Goal: Task Accomplishment & Management: Manage account settings

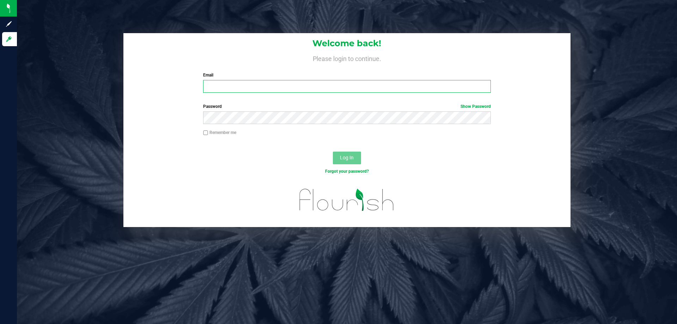
click at [304, 87] on input "Email" at bounding box center [346, 86] width 287 height 13
type input "[EMAIL_ADDRESS][DOMAIN_NAME]"
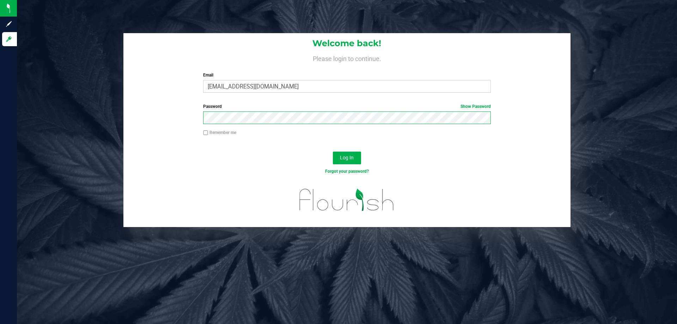
click at [333, 152] on button "Log In" at bounding box center [347, 158] width 28 height 13
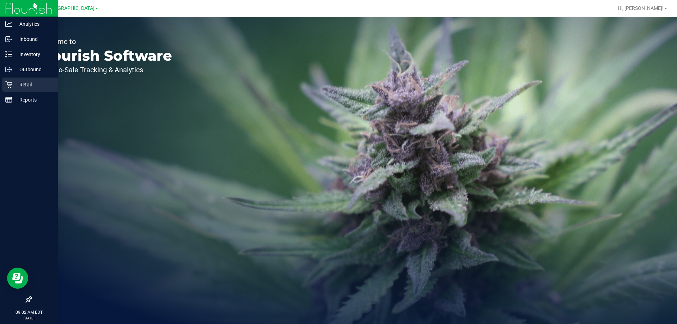
click at [6, 84] on icon at bounding box center [8, 84] width 7 height 7
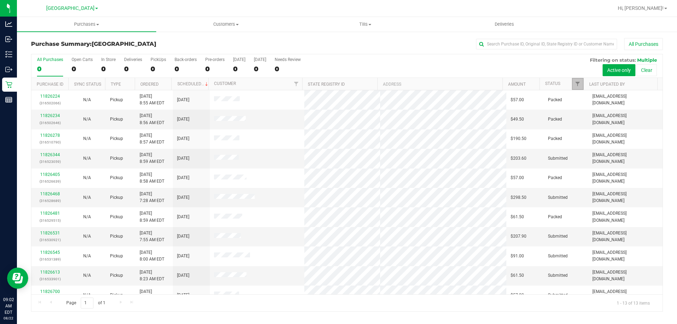
click at [573, 84] on link "Filter" at bounding box center [578, 84] width 12 height 12
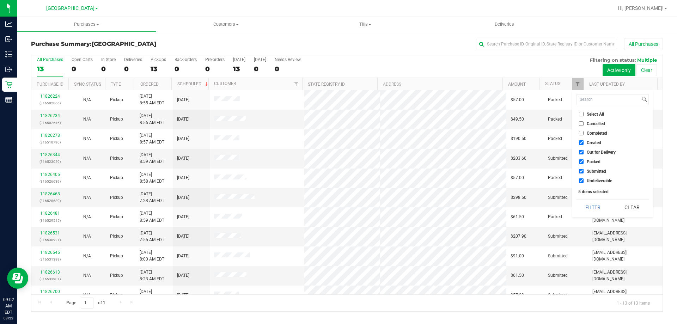
click at [587, 160] on span "Packed" at bounding box center [593, 162] width 14 height 4
click at [583, 159] on input "Packed" at bounding box center [581, 161] width 5 height 5
checkbox input "false"
click at [586, 153] on span "Out for Delivery" at bounding box center [600, 152] width 29 height 4
click at [583, 153] on input "Out for Delivery" at bounding box center [581, 152] width 5 height 5
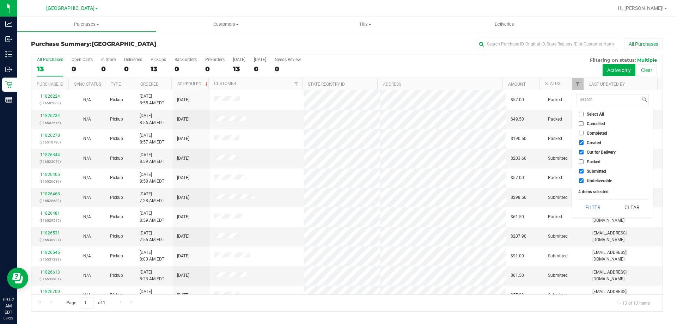
checkbox input "false"
click at [585, 141] on label "Created" at bounding box center [590, 142] width 22 height 5
click at [583, 141] on input "Created" at bounding box center [581, 142] width 5 height 5
checkbox input "false"
click at [601, 207] on button "Filter" at bounding box center [593, 207] width 34 height 16
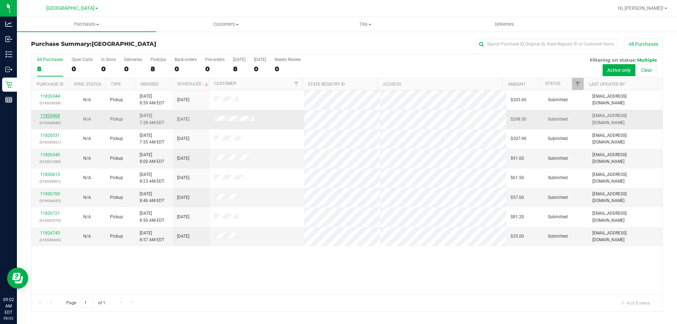
click at [42, 115] on link "11826468" at bounding box center [50, 115] width 20 height 5
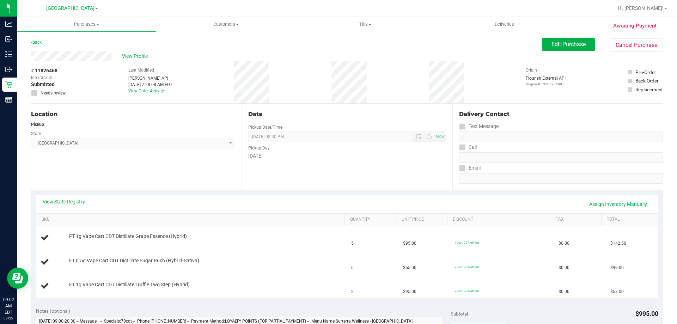
click at [74, 207] on div "View State Registry Assign Inventory Manually" at bounding box center [347, 204] width 609 height 12
click at [74, 202] on link "View State Registry" at bounding box center [64, 201] width 42 height 7
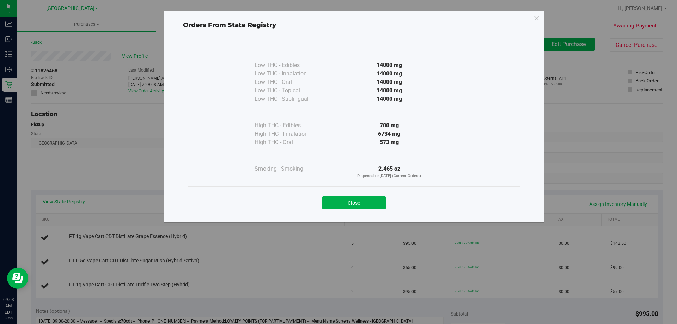
click at [531, 16] on div "Orders From State Registry Low THC - Edibles 14000 mg" at bounding box center [354, 117] width 381 height 212
click at [537, 16] on icon at bounding box center [536, 18] width 6 height 11
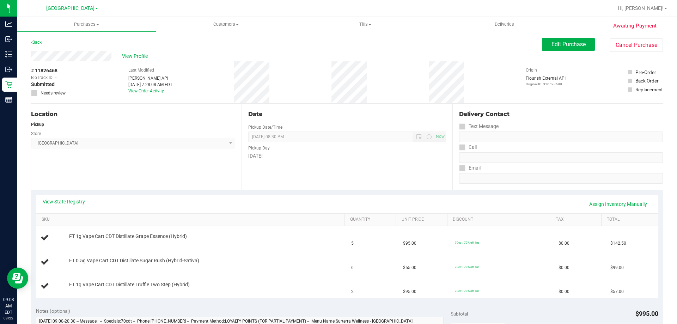
click at [559, 38] on div "Awaiting Payment Back Edit Purchase Cancel Purchase View Profile # 11826468 Bio…" at bounding box center [347, 319] width 660 height 577
click at [558, 38] on button "Edit Purchase" at bounding box center [568, 44] width 53 height 13
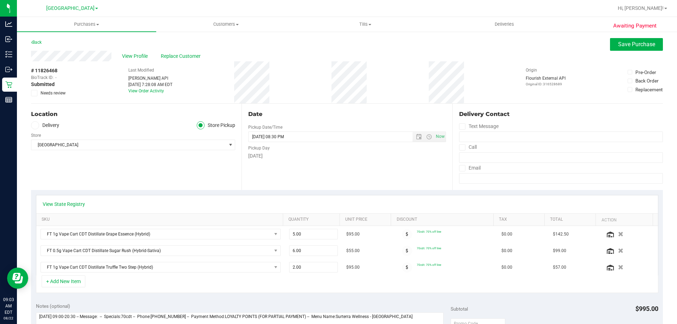
click at [35, 93] on icon at bounding box center [34, 93] width 5 height 0
click at [0, 0] on input "Needs review" at bounding box center [0, 0] width 0 height 0
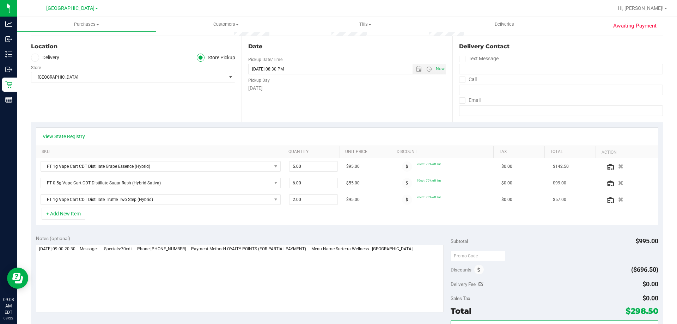
scroll to position [106, 0]
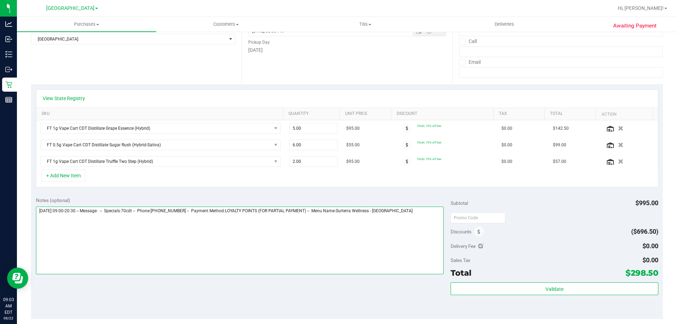
click at [423, 207] on textarea at bounding box center [240, 241] width 408 height 68
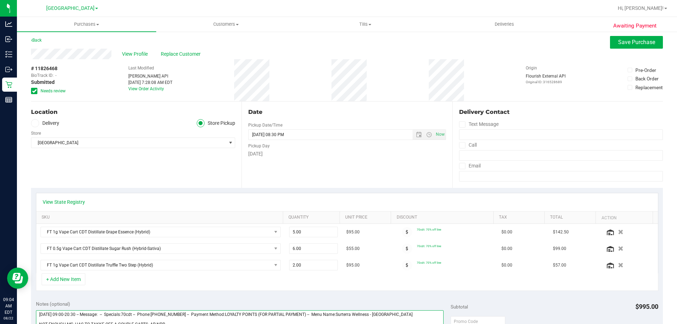
scroll to position [0, 0]
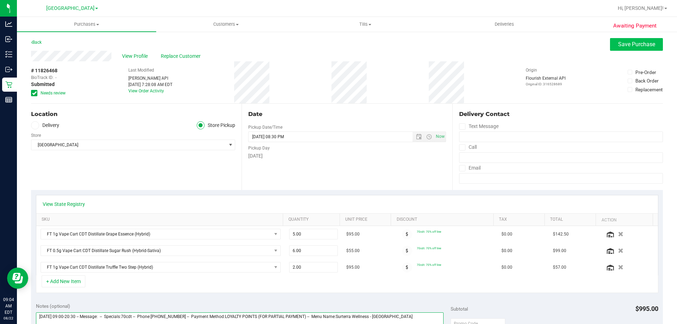
type textarea "Friday 08/22/2025 09:00-20:30 -- Message: -- Specials:70cdt -- Phone:9547936223…"
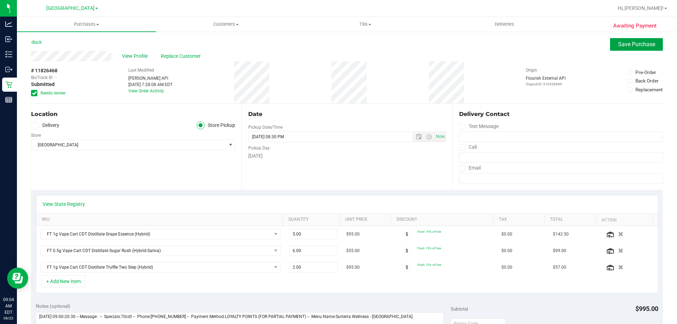
click at [623, 44] on span "Save Purchase" at bounding box center [636, 44] width 37 height 7
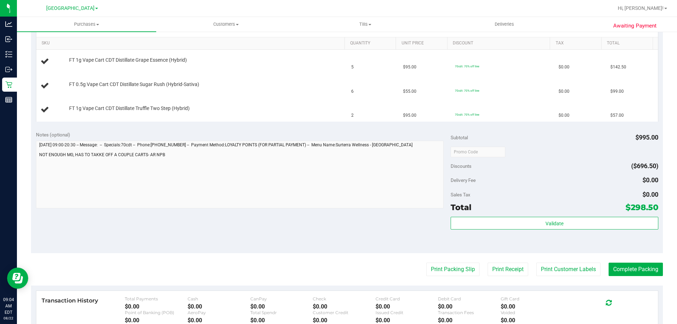
scroll to position [106, 0]
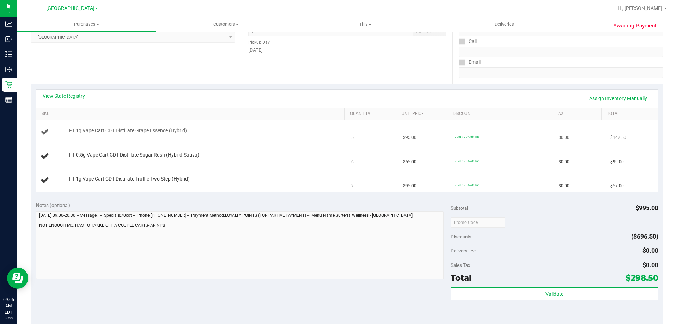
click at [190, 136] on div "FT 1g Vape Cart CDT Distillate Grape Essence (Hybrid)" at bounding box center [192, 132] width 302 height 10
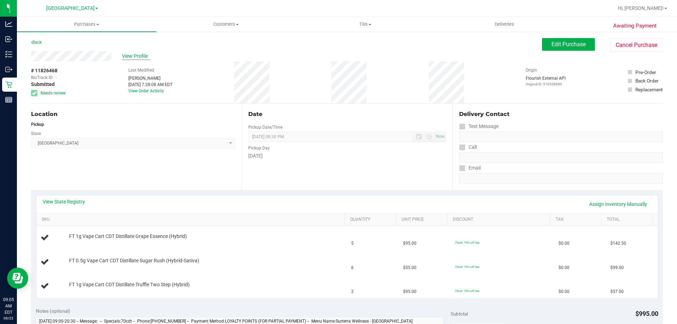
click at [128, 57] on span "View Profile" at bounding box center [136, 56] width 28 height 7
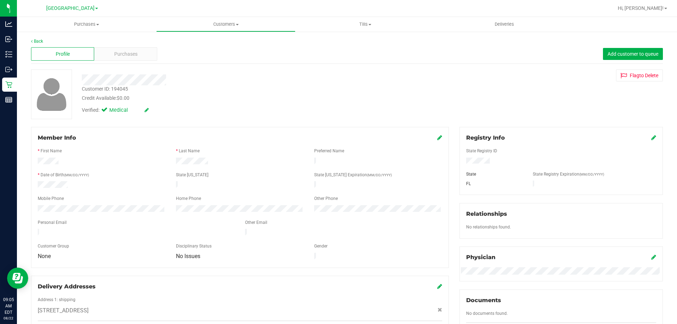
click at [123, 90] on div "Customer ID: 194045" at bounding box center [105, 88] width 46 height 7
copy div "194045"
click at [130, 61] on div "Profile Purchases Add customer to queue" at bounding box center [347, 53] width 632 height 19
click at [131, 56] on span "Purchases" at bounding box center [125, 53] width 23 height 7
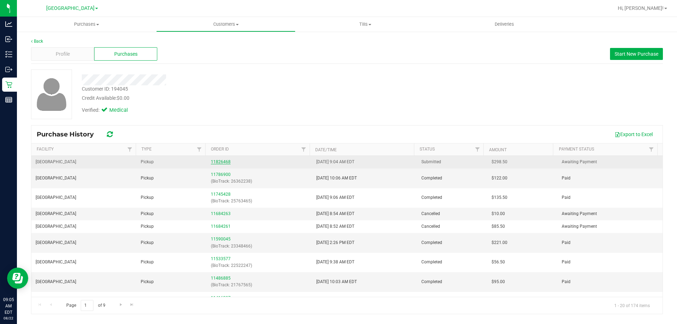
click at [227, 159] on link "11826468" at bounding box center [221, 161] width 20 height 5
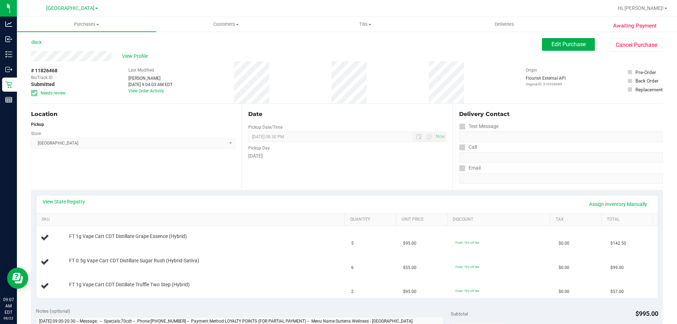
click at [556, 35] on div "Awaiting Payment Back Edit Purchase Cancel Purchase View Profile # 11826468 Bio…" at bounding box center [347, 319] width 660 height 577
click at [556, 38] on button "Edit Purchase" at bounding box center [568, 44] width 53 height 13
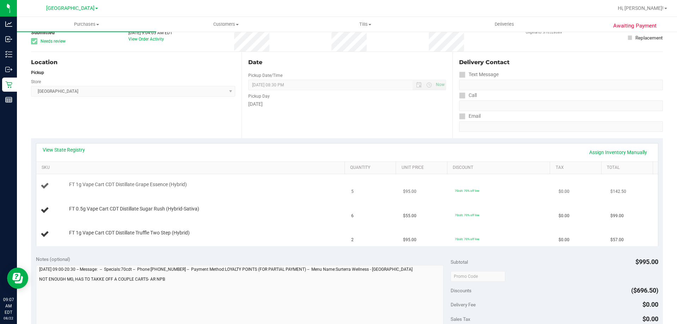
scroll to position [106, 0]
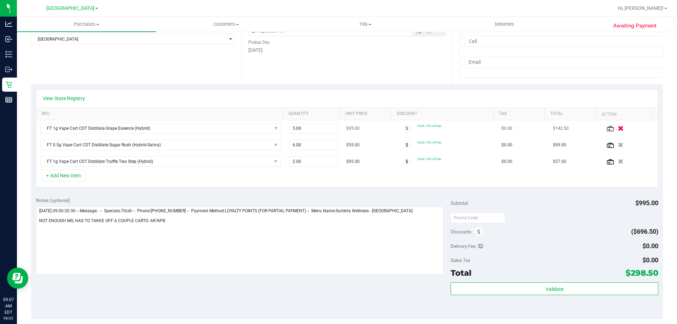
click at [614, 126] on button "button" at bounding box center [620, 127] width 12 height 7
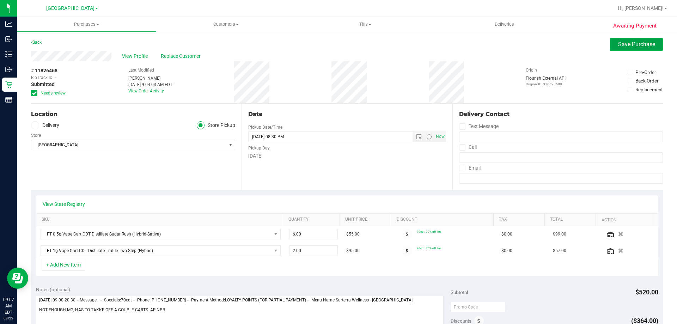
click at [625, 43] on span "Save Purchase" at bounding box center [636, 44] width 37 height 7
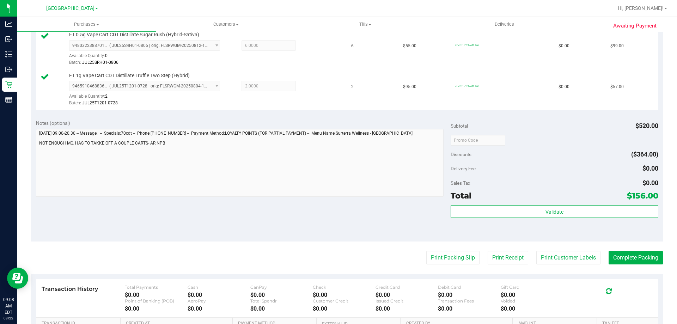
scroll to position [282, 0]
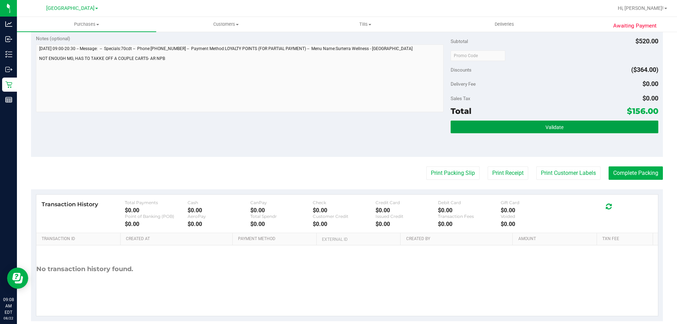
drag, startPoint x: 501, startPoint y: 133, endPoint x: 501, endPoint y: 138, distance: 5.6
click at [501, 138] on div "Validate" at bounding box center [553, 137] width 207 height 32
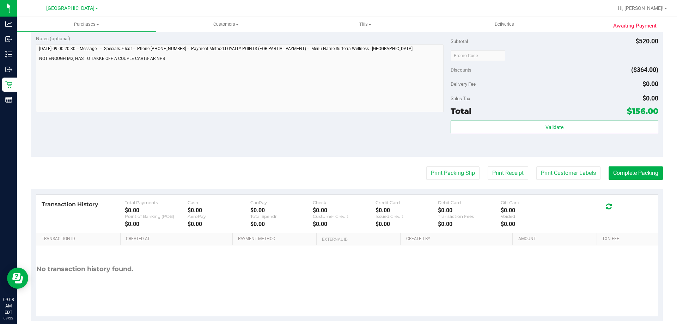
drag, startPoint x: 490, startPoint y: 140, endPoint x: 493, endPoint y: 112, distance: 28.0
click at [490, 134] on div "Validate" at bounding box center [553, 137] width 207 height 32
click at [493, 112] on div "Total $156.00" at bounding box center [553, 111] width 207 height 13
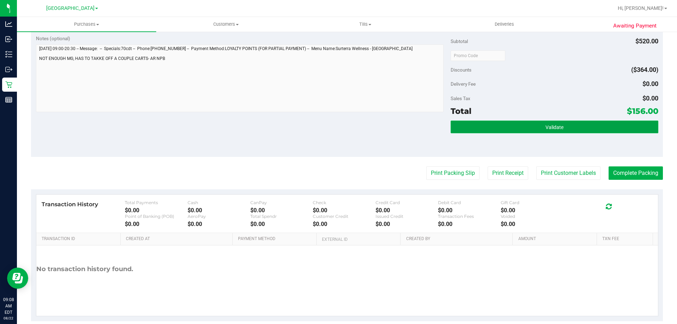
click at [494, 124] on button "Validate" at bounding box center [553, 127] width 207 height 13
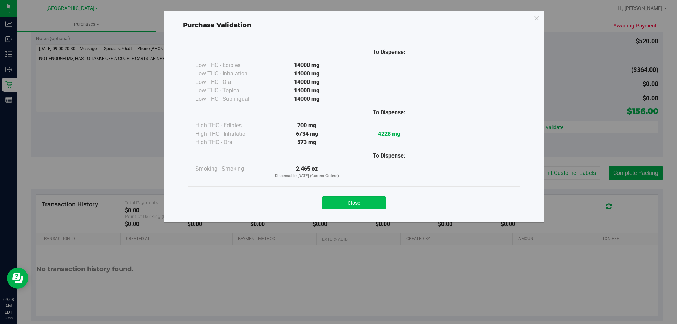
click at [351, 201] on button "Close" at bounding box center [354, 202] width 64 height 13
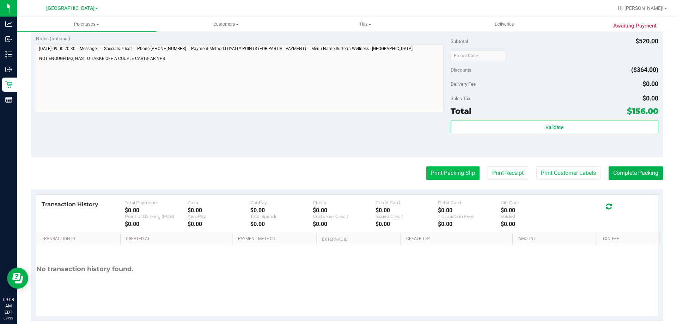
click at [437, 177] on button "Print Packing Slip" at bounding box center [452, 172] width 53 height 13
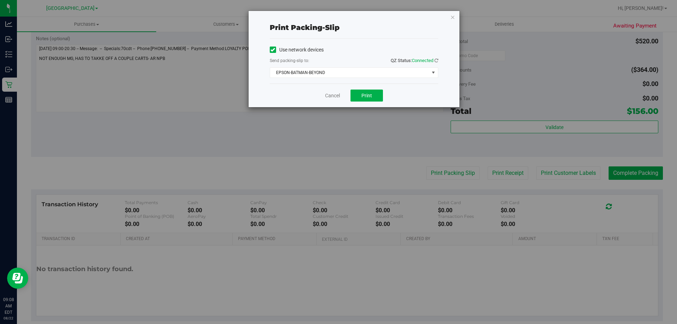
click at [363, 81] on div "Use network devices Send packing-slip to: QZ Status: Connected EPSON-BATMAN-BEY…" at bounding box center [354, 61] width 168 height 45
click at [363, 73] on span "EPSON-BATMAN-BEYOND" at bounding box center [349, 73] width 159 height 10
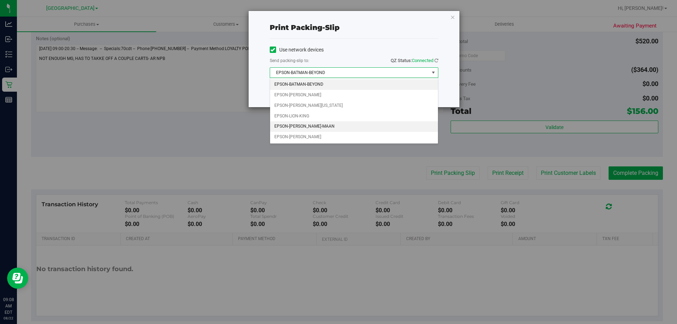
click at [353, 122] on li "EPSON-MEGHA-MAAN" at bounding box center [354, 126] width 168 height 11
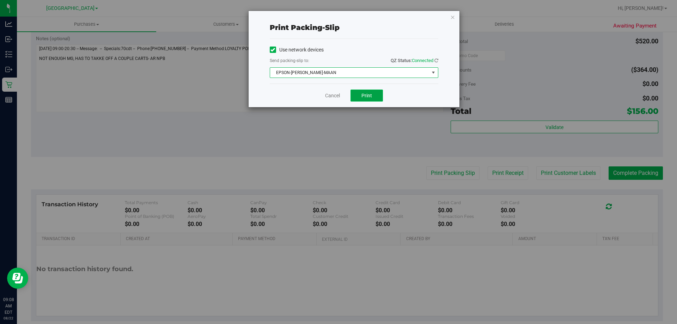
click at [360, 94] on button "Print" at bounding box center [366, 96] width 32 height 12
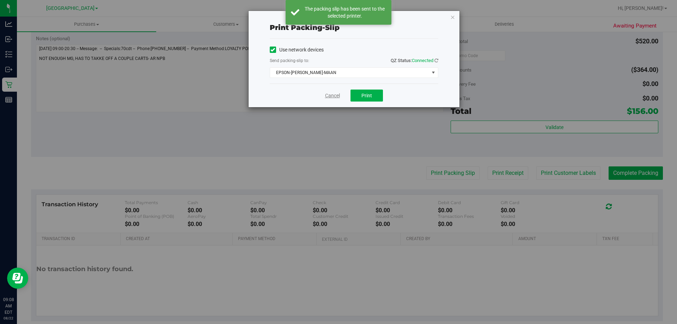
click at [330, 97] on link "Cancel" at bounding box center [332, 95] width 15 height 7
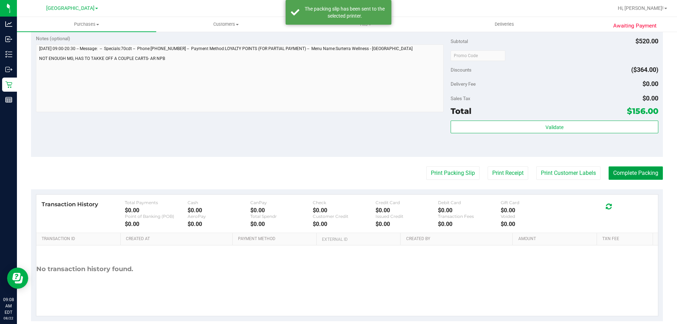
click at [618, 173] on button "Complete Packing" at bounding box center [635, 172] width 54 height 13
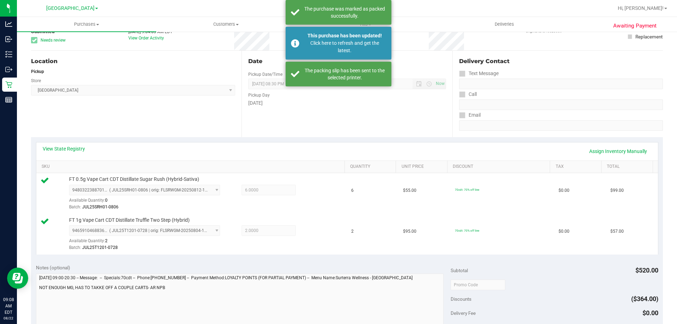
scroll to position [0, 0]
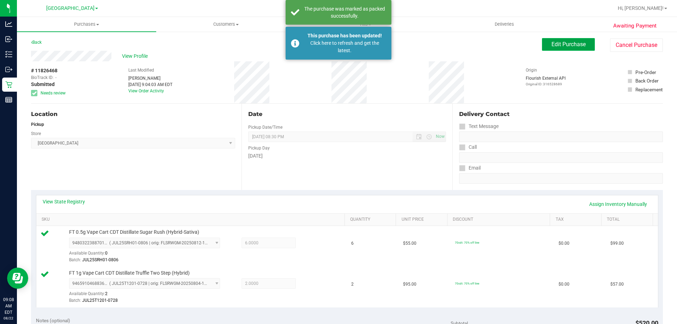
click at [564, 42] on span "Edit Purchase" at bounding box center [568, 44] width 34 height 7
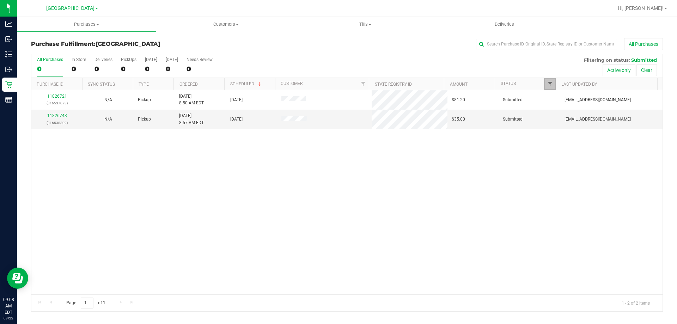
click at [552, 85] on span "Filter" at bounding box center [550, 84] width 6 height 6
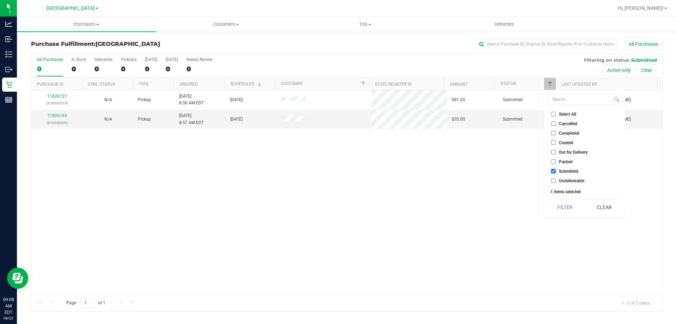
click at [564, 163] on span "Packed" at bounding box center [566, 162] width 14 height 4
click at [555, 163] on input "Packed" at bounding box center [553, 161] width 5 height 5
checkbox input "true"
click at [562, 201] on div "Select All Cancelled Completed Created Out for Delivery Packed Submitted Undeli…" at bounding box center [584, 153] width 81 height 127
click at [562, 204] on button "Filter" at bounding box center [565, 207] width 34 height 16
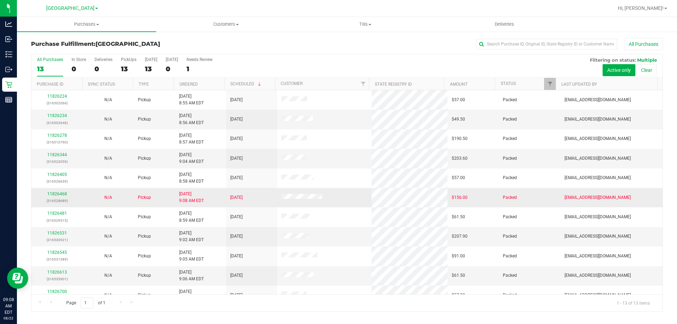
click at [61, 197] on div "11826468 (316528689)" at bounding box center [57, 197] width 43 height 13
click at [61, 193] on link "11826468" at bounding box center [57, 193] width 20 height 5
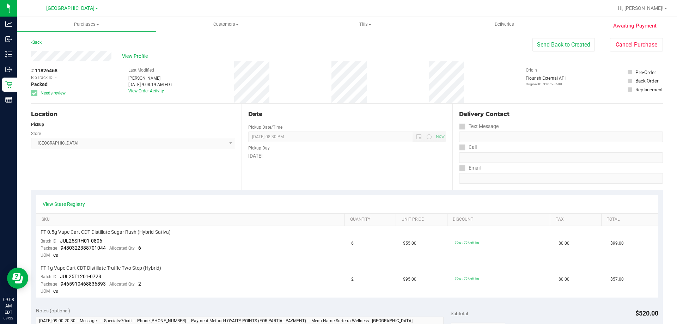
click at [34, 93] on icon at bounding box center [34, 93] width 5 height 0
click at [562, 46] on button "Send Back to Created" at bounding box center [563, 44] width 62 height 13
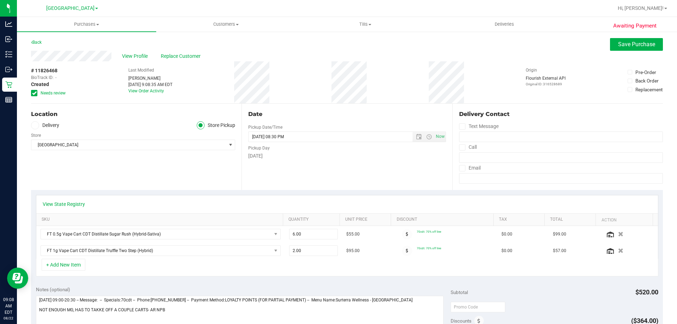
click at [36, 93] on icon at bounding box center [34, 93] width 5 height 0
click at [0, 0] on input "Needs review" at bounding box center [0, 0] width 0 height 0
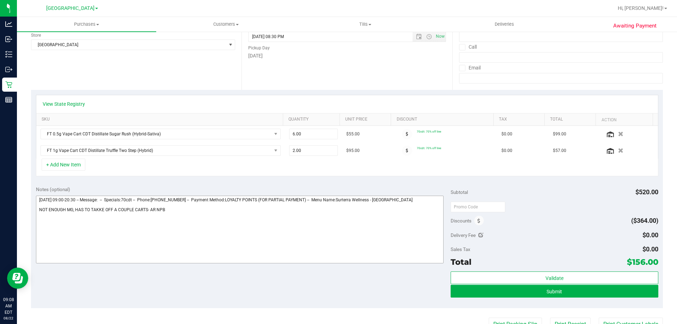
scroll to position [141, 0]
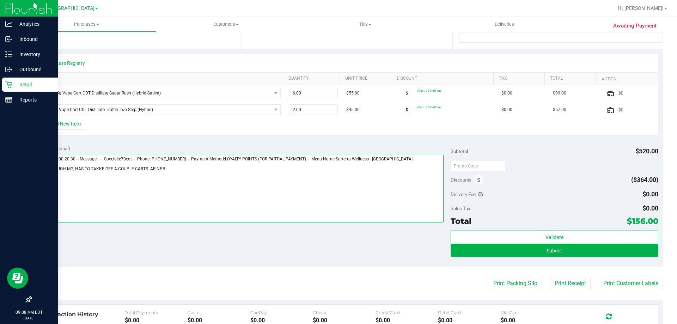
drag, startPoint x: 172, startPoint y: 177, endPoint x: 0, endPoint y: 171, distance: 172.1
click at [0, 171] on div "Analytics Inbound Inventory Outbound Retail Reports 09:08 AM EDT 08/22/2025 08/…" at bounding box center [338, 162] width 677 height 324
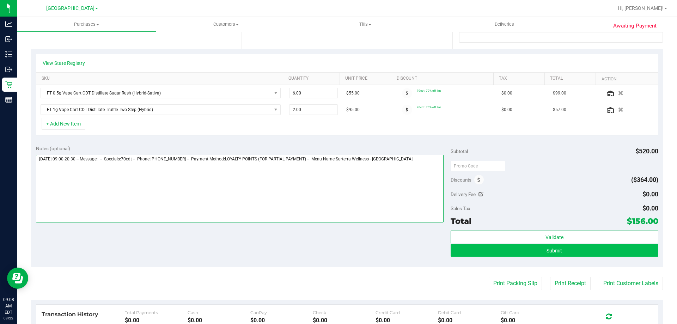
type textarea "Friday 08/22/2025 09:00-20:30 -- Message: -- Specials:70cdt -- Phone:9547936223…"
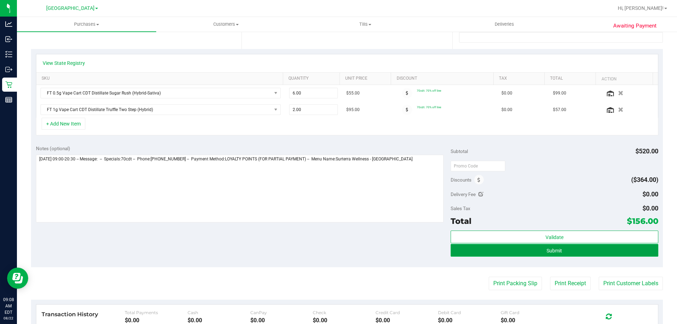
click at [482, 246] on button "Submit" at bounding box center [553, 250] width 207 height 13
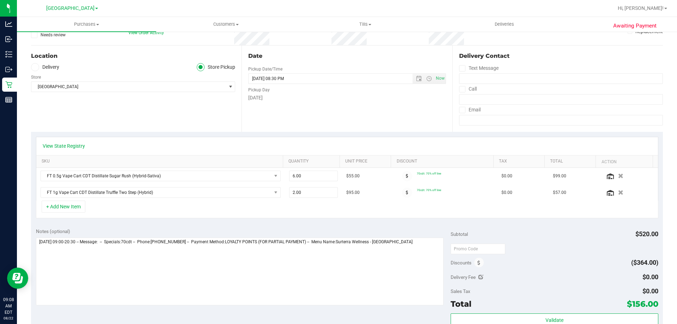
scroll to position [0, 0]
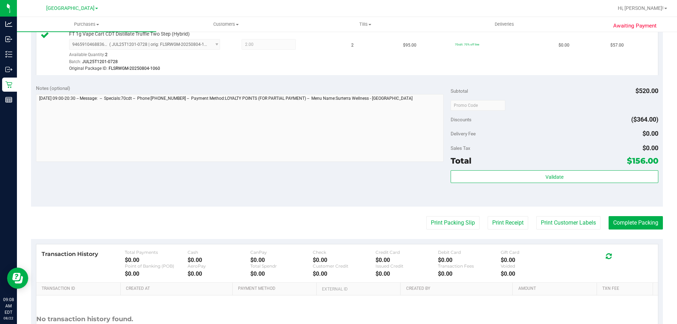
scroll to position [307, 0]
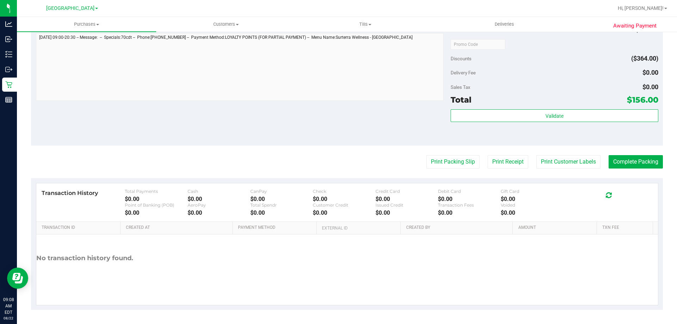
click at [637, 152] on purchase-details "Back Edit Purchase Cancel Purchase View Profile # 11826468 BioTrack ID: - Submi…" at bounding box center [347, 20] width 632 height 578
click at [638, 158] on button "Complete Packing" at bounding box center [635, 161] width 54 height 13
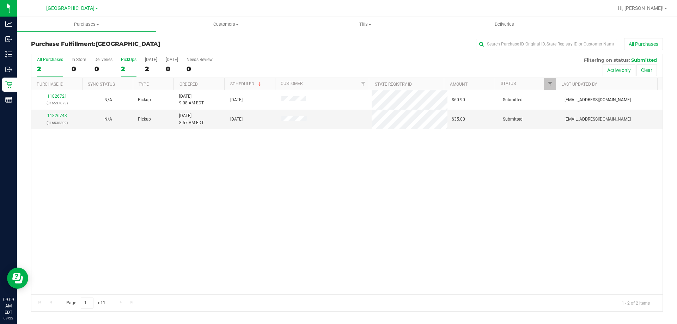
click at [129, 70] on div "2" at bounding box center [129, 69] width 16 height 8
click at [0, 0] on input "PickUps 2" at bounding box center [0, 0] width 0 height 0
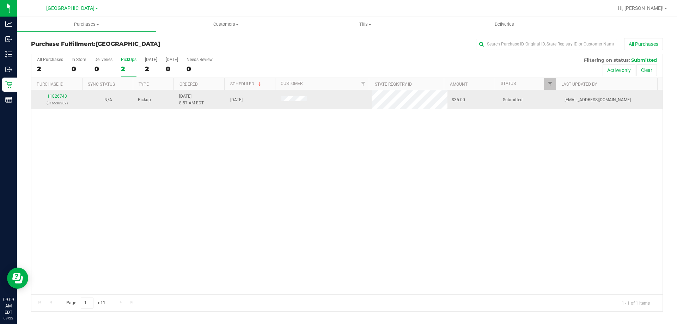
click at [51, 93] on td "11826743 (316538309)" at bounding box center [56, 99] width 51 height 19
click at [53, 98] on link "11826743" at bounding box center [57, 96] width 20 height 5
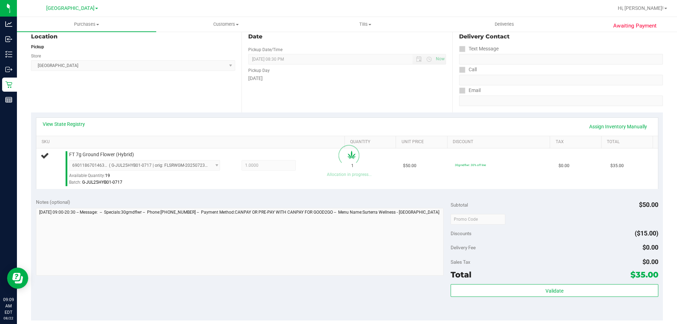
scroll to position [176, 0]
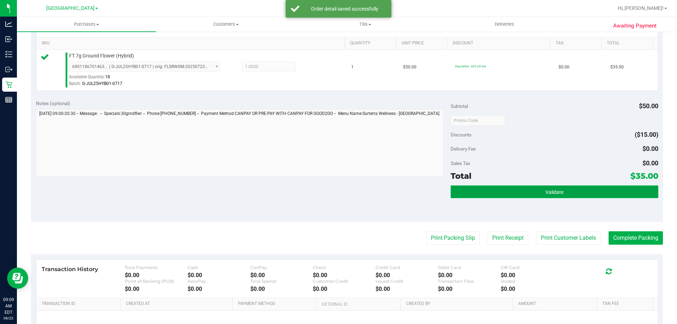
click at [520, 189] on button "Validate" at bounding box center [553, 191] width 207 height 13
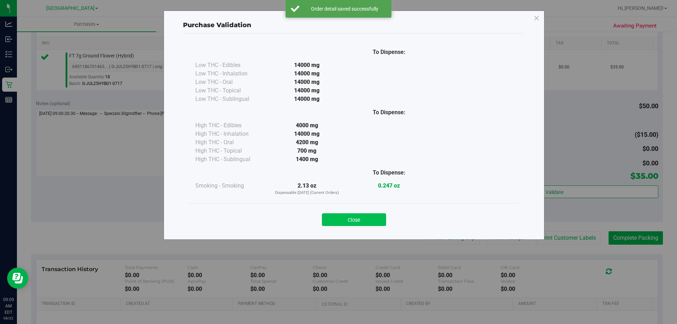
click at [368, 217] on button "Close" at bounding box center [354, 219] width 64 height 13
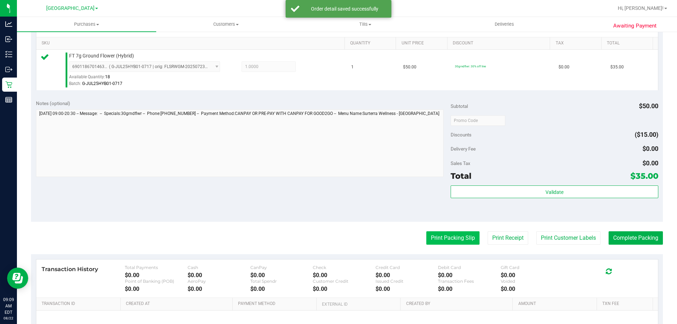
click at [447, 235] on button "Print Packing Slip" at bounding box center [452, 237] width 53 height 13
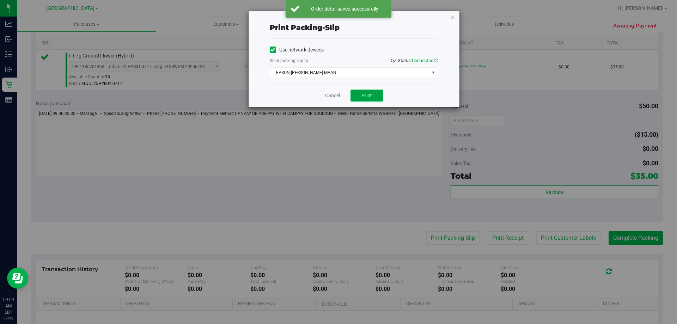
click at [371, 96] on span "Print" at bounding box center [366, 96] width 11 height 6
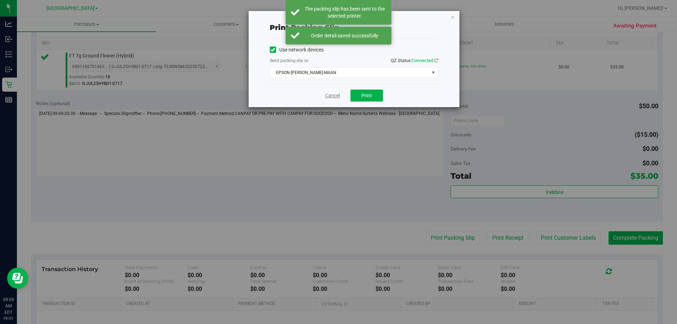
click at [331, 94] on link "Cancel" at bounding box center [332, 95] width 15 height 7
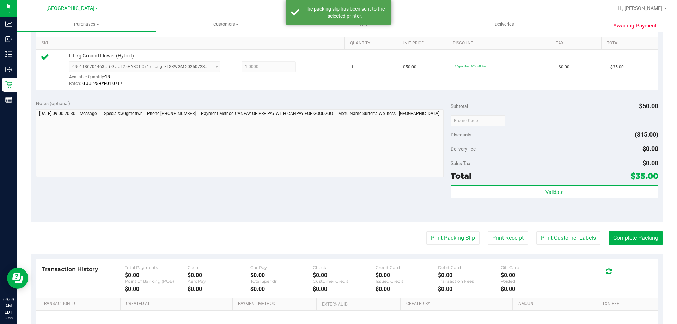
click at [585, 183] on div "Subtotal $50.00 Discounts ($15.00) Delivery Fee $0.00 Sales Tax $0.00 Total $35…" at bounding box center [553, 158] width 207 height 117
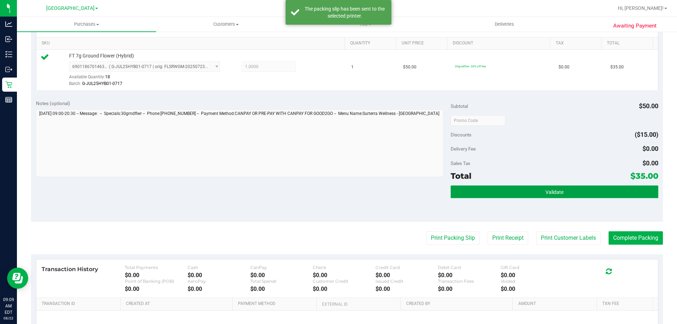
click at [581, 186] on button "Validate" at bounding box center [553, 191] width 207 height 13
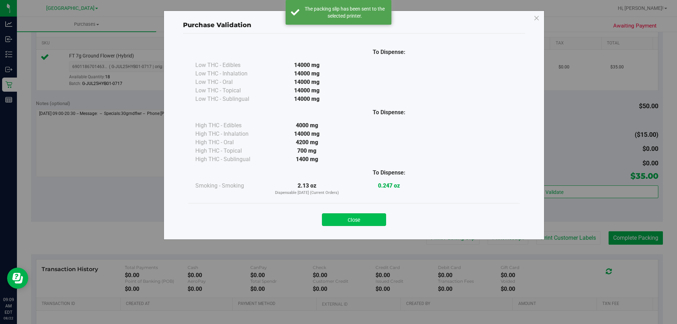
click at [371, 216] on button "Close" at bounding box center [354, 219] width 64 height 13
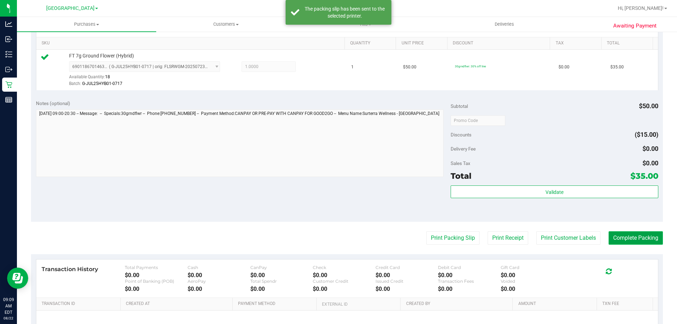
click at [621, 234] on button "Complete Packing" at bounding box center [635, 237] width 54 height 13
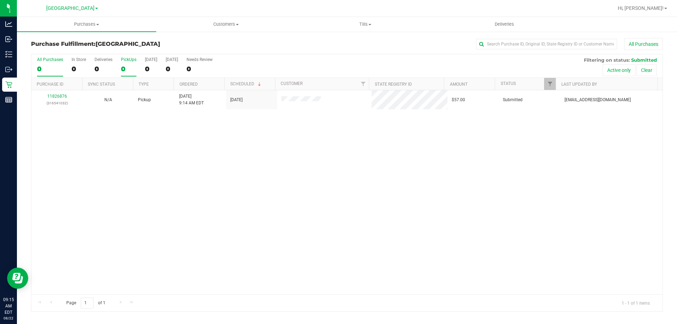
click at [128, 69] on div "0" at bounding box center [129, 69] width 16 height 8
click at [0, 0] on input "PickUps 0" at bounding box center [0, 0] width 0 height 0
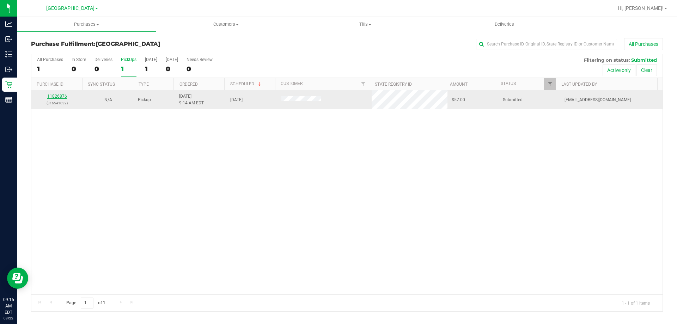
click at [61, 94] on link "11826876" at bounding box center [57, 96] width 20 height 5
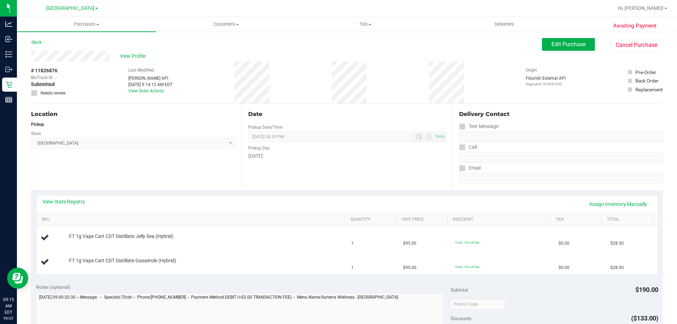
click at [90, 202] on div "View State Registry Assign Inventory Manually" at bounding box center [347, 204] width 609 height 12
click at [82, 201] on link "View State Registry" at bounding box center [64, 201] width 42 height 7
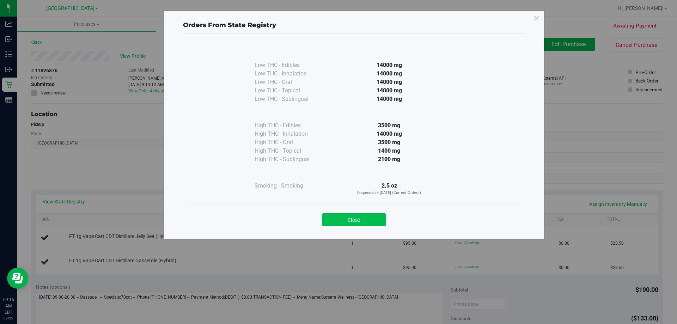
click at [371, 221] on button "Close" at bounding box center [354, 219] width 64 height 13
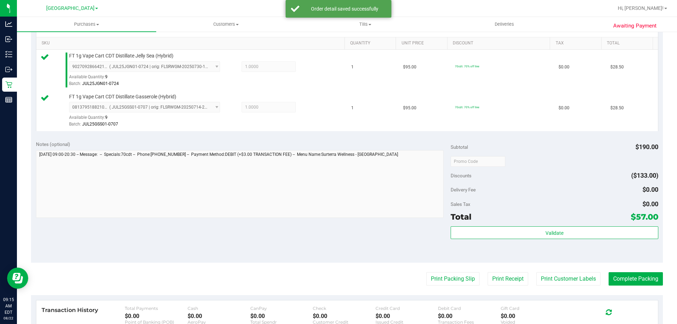
scroll to position [211, 0]
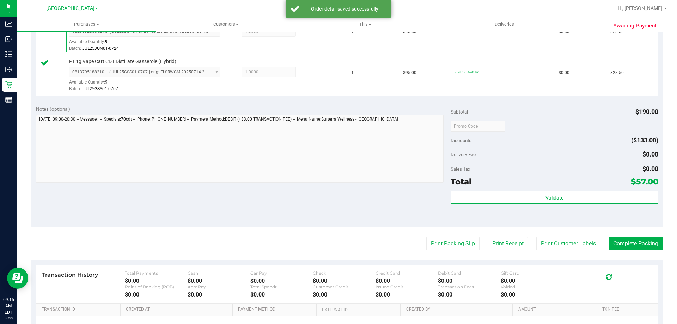
click at [531, 204] on div "Validate" at bounding box center [553, 197] width 207 height 13
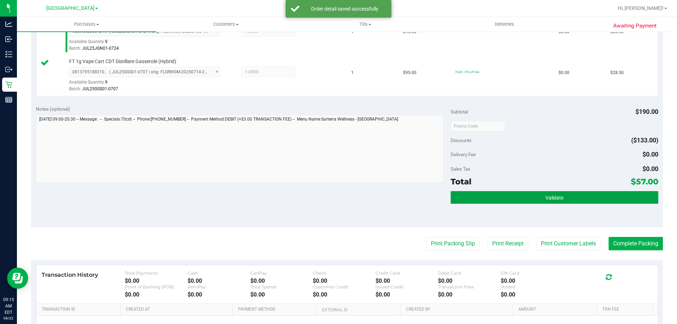
click at [529, 202] on button "Validate" at bounding box center [553, 197] width 207 height 13
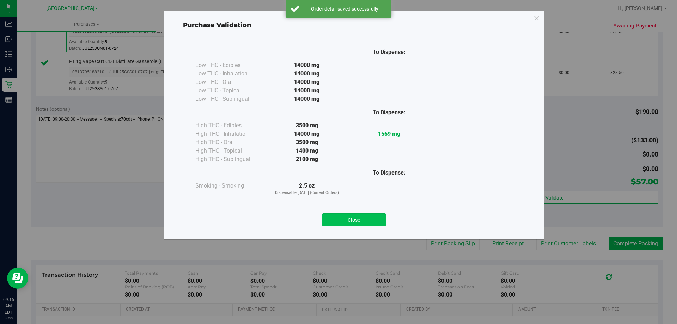
click at [335, 221] on button "Close" at bounding box center [354, 219] width 64 height 13
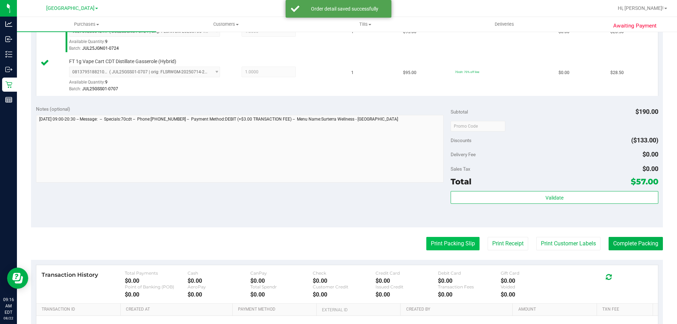
click at [433, 240] on button "Print Packing Slip" at bounding box center [452, 243] width 53 height 13
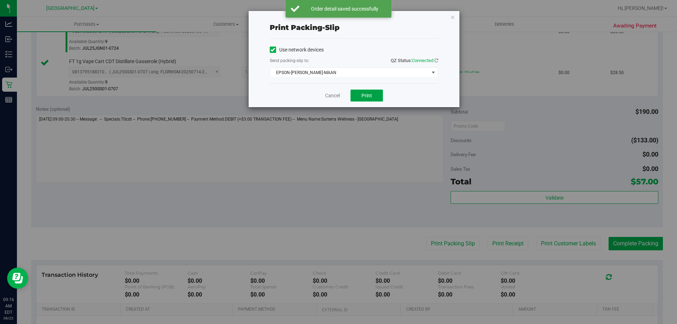
click at [376, 97] on button "Print" at bounding box center [366, 96] width 32 height 12
click at [335, 96] on link "Cancel" at bounding box center [332, 95] width 15 height 7
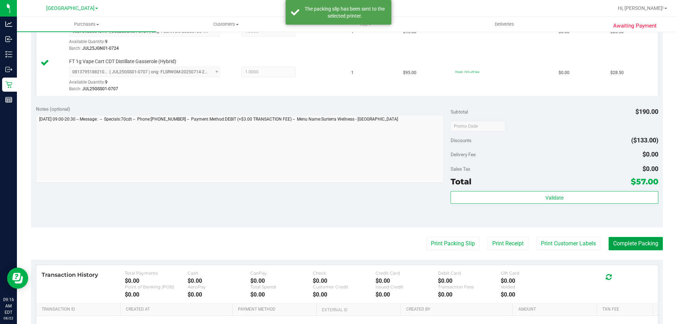
click at [620, 243] on button "Complete Packing" at bounding box center [635, 243] width 54 height 13
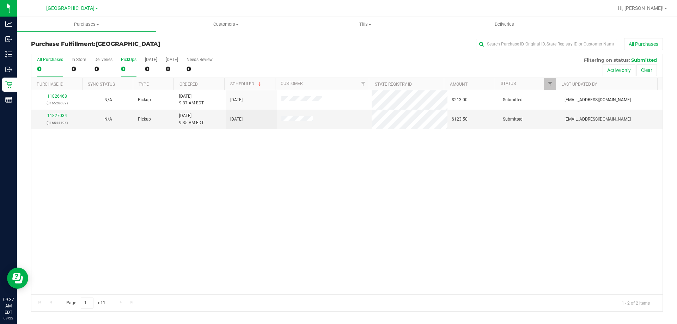
click at [129, 74] on label "PickUps 0" at bounding box center [129, 66] width 16 height 19
click at [0, 0] on input "PickUps 0" at bounding box center [0, 0] width 0 height 0
click at [128, 70] on div "2" at bounding box center [129, 69] width 16 height 8
click at [0, 0] on input "PickUps 2" at bounding box center [0, 0] width 0 height 0
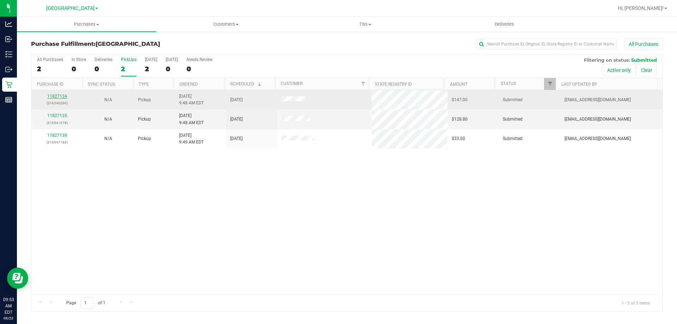
click at [57, 98] on link "11827124" at bounding box center [57, 96] width 20 height 5
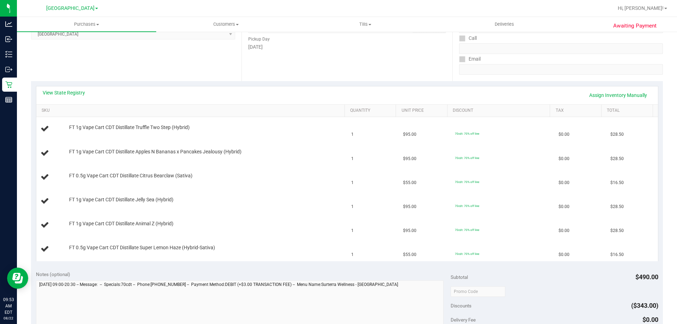
scroll to position [70, 0]
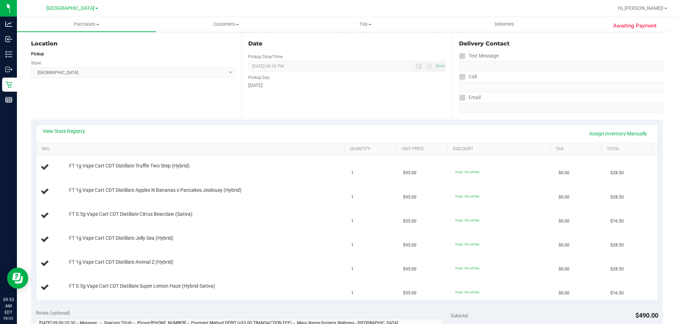
click at [71, 125] on div "View State Registry Assign Inventory Manually" at bounding box center [346, 134] width 621 height 18
click at [71, 129] on link "View State Registry" at bounding box center [64, 131] width 42 height 7
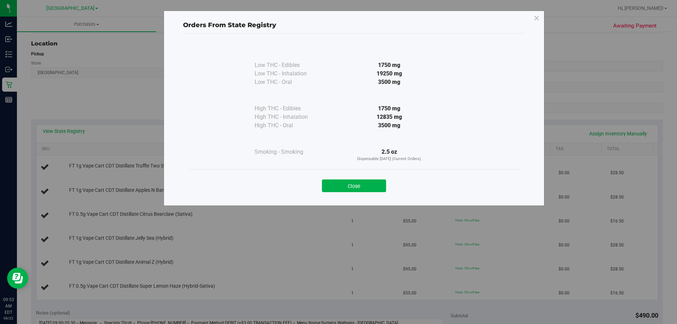
click at [341, 193] on div "Close" at bounding box center [353, 183] width 331 height 29
click at [340, 187] on button "Close" at bounding box center [354, 185] width 64 height 13
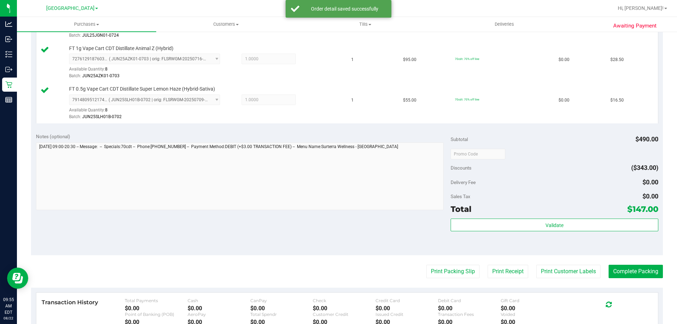
scroll to position [352, 0]
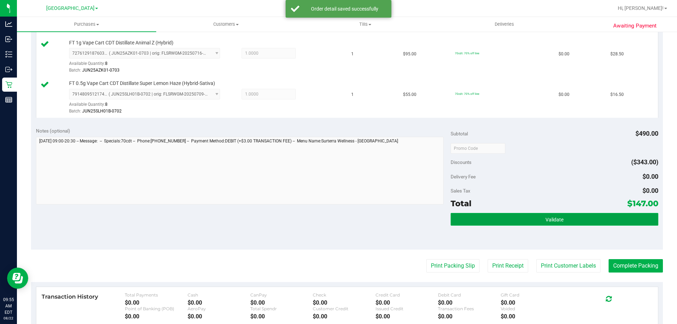
click at [477, 224] on button "Validate" at bounding box center [553, 219] width 207 height 13
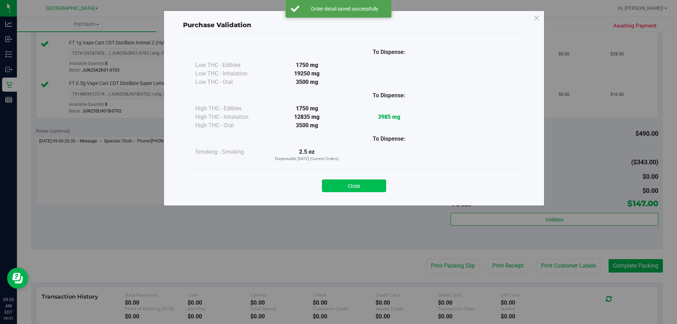
click at [376, 188] on button "Close" at bounding box center [354, 185] width 64 height 13
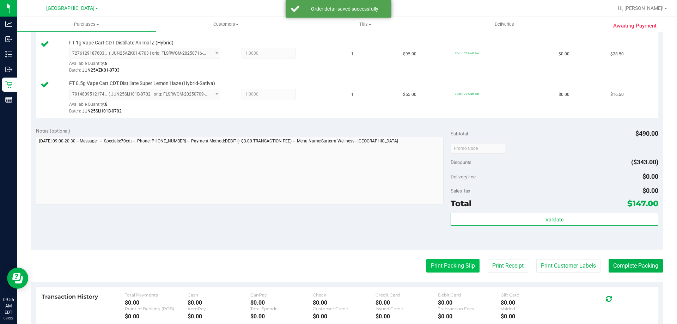
click at [461, 266] on button "Print Packing Slip" at bounding box center [452, 265] width 53 height 13
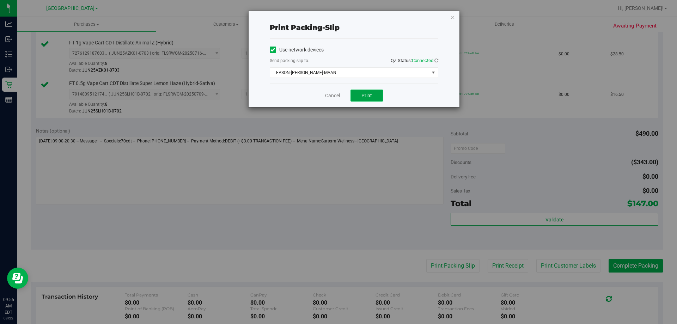
click at [367, 95] on span "Print" at bounding box center [366, 96] width 11 height 6
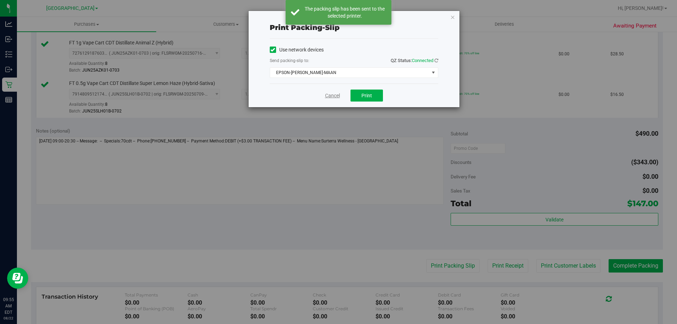
click at [333, 94] on link "Cancel" at bounding box center [332, 95] width 15 height 7
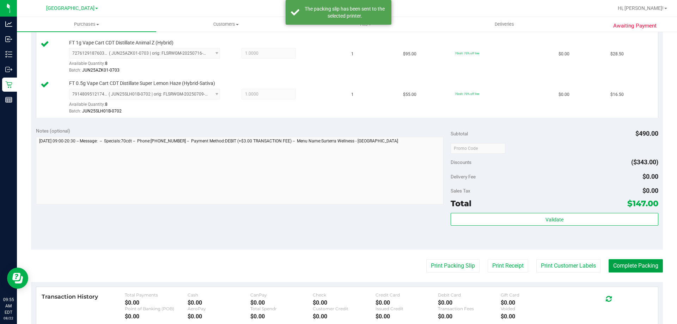
click at [620, 264] on button "Complete Packing" at bounding box center [635, 265] width 54 height 13
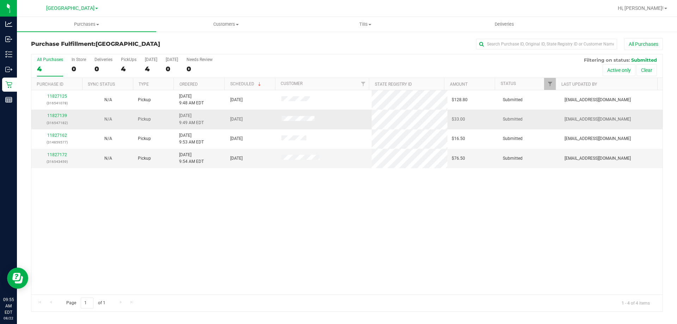
click at [60, 112] on td "11827139 (316547182)" at bounding box center [56, 119] width 51 height 19
click at [58, 117] on link "11827139" at bounding box center [57, 115] width 20 height 5
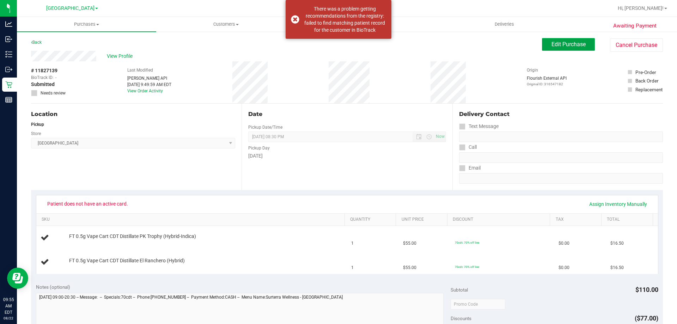
click at [542, 49] on button "Edit Purchase" at bounding box center [568, 44] width 53 height 13
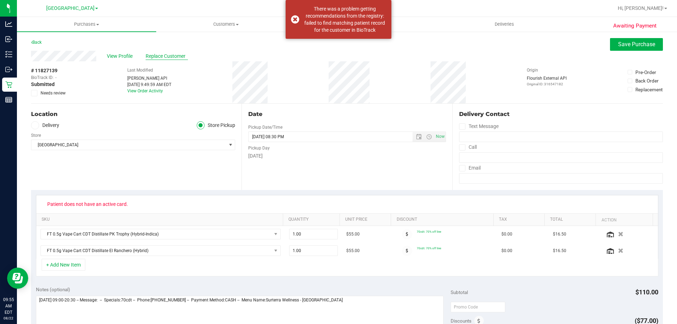
click at [158, 55] on span "Replace Customer" at bounding box center [167, 56] width 42 height 7
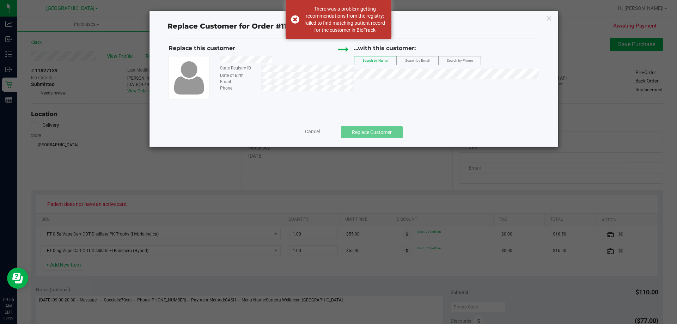
drag, startPoint x: 277, startPoint y: 59, endPoint x: 215, endPoint y: 60, distance: 62.4
click at [215, 60] on div at bounding box center [284, 60] width 139 height 9
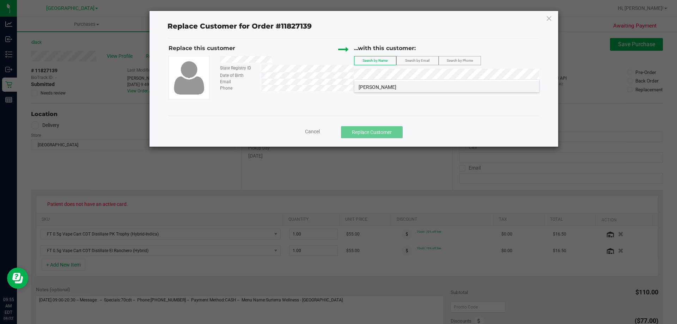
click at [393, 85] on span "MOHAMMAD SYED" at bounding box center [377, 87] width 38 height 6
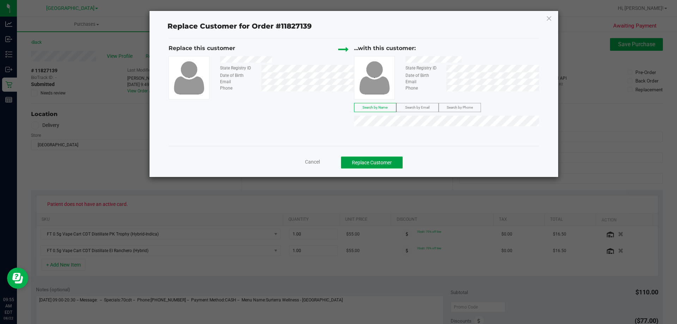
click at [385, 163] on button "Replace Customer" at bounding box center [372, 162] width 62 height 12
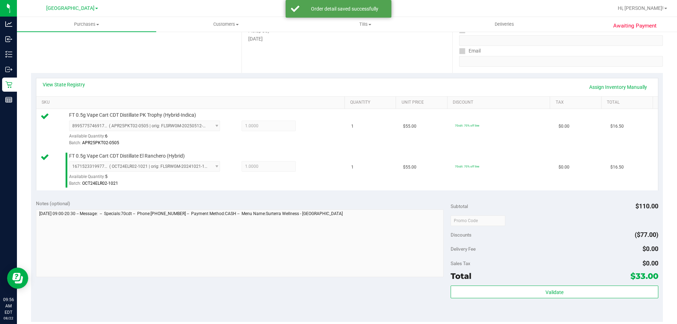
scroll to position [211, 0]
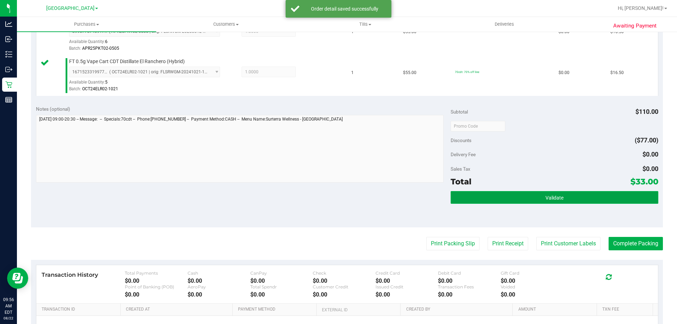
click at [484, 193] on button "Validate" at bounding box center [553, 197] width 207 height 13
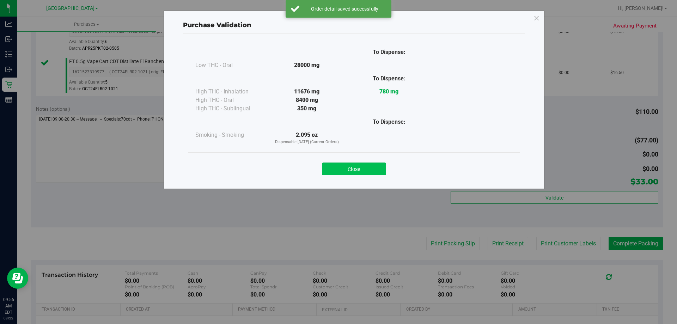
click at [376, 168] on button "Close" at bounding box center [354, 168] width 64 height 13
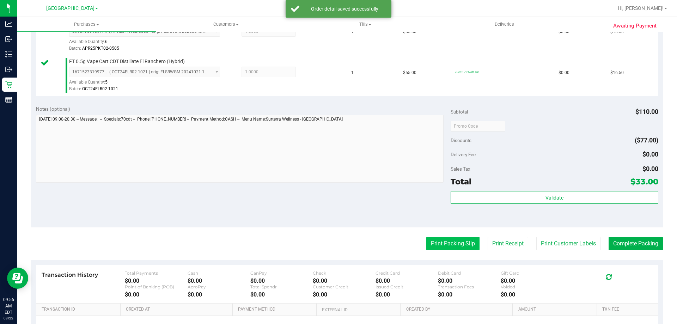
click at [445, 239] on purchase-details "Back Edit Purchase Cancel Purchase View Profile # 11827139 BioTrack ID: - Submi…" at bounding box center [347, 109] width 632 height 565
click at [446, 241] on button "Print Packing Slip" at bounding box center [452, 243] width 53 height 13
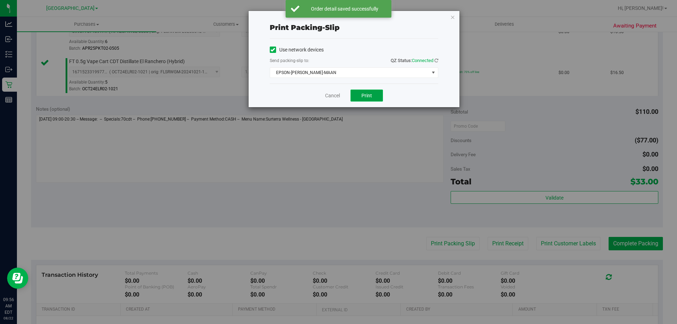
click at [364, 92] on button "Print" at bounding box center [366, 96] width 32 height 12
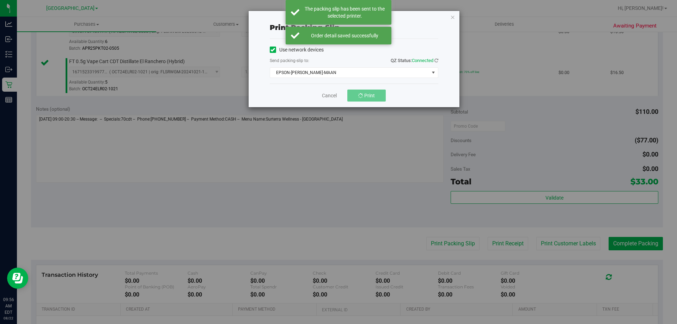
click at [333, 119] on div "Print packing-slip Use network devices Send packing-slip to: QZ Status: Connect…" at bounding box center [341, 162] width 682 height 324
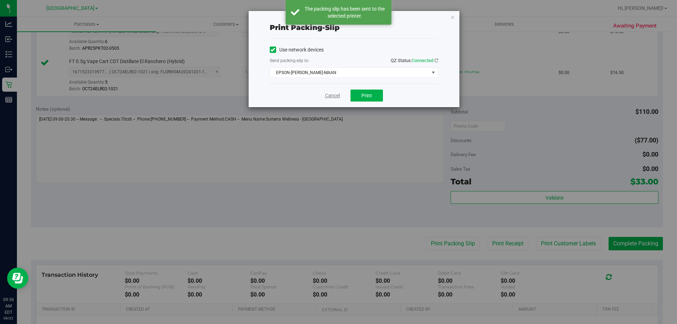
click at [334, 96] on link "Cancel" at bounding box center [332, 95] width 15 height 7
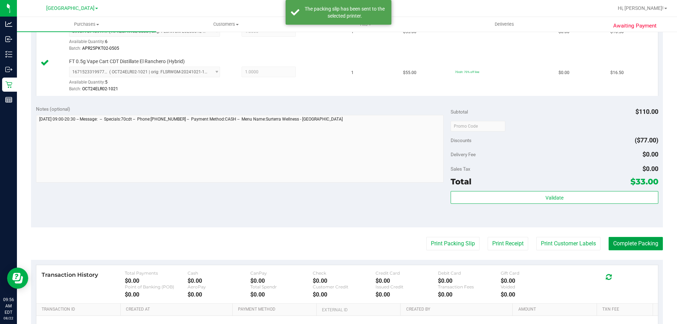
drag, startPoint x: 643, startPoint y: 250, endPoint x: 603, endPoint y: 205, distance: 59.1
click at [642, 249] on button "Complete Packing" at bounding box center [635, 243] width 54 height 13
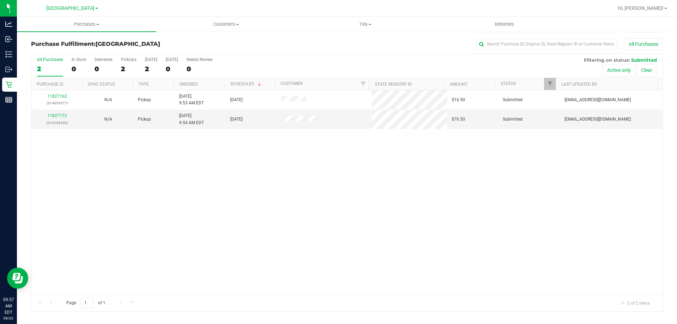
click at [125, 76] on div "All Purchases 2 In Store 0 Deliveries 0 PickUps 2 Today 2 Tomorrow 0 Needs Revi…" at bounding box center [346, 66] width 631 height 24
click at [125, 70] on div "2" at bounding box center [129, 69] width 16 height 8
click at [0, 0] on input "PickUps 2" at bounding box center [0, 0] width 0 height 0
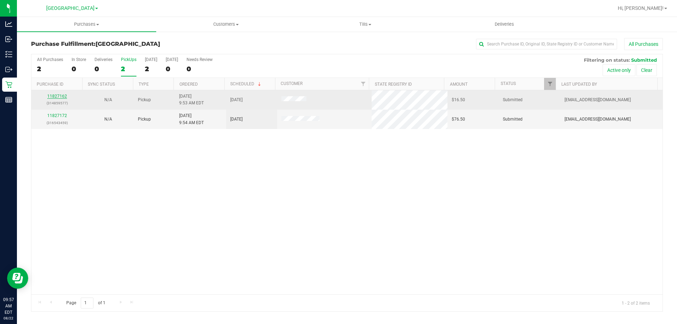
click at [52, 96] on link "11827162" at bounding box center [57, 96] width 20 height 5
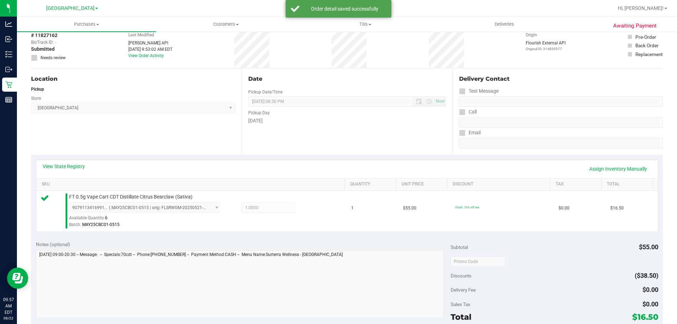
scroll to position [141, 0]
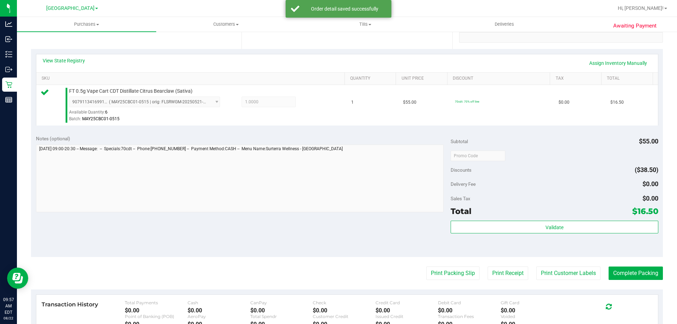
click at [532, 218] on div "Subtotal $55.00 Discounts ($38.50) Delivery Fee $0.00 Sales Tax $0.00 Total $16…" at bounding box center [553, 193] width 207 height 117
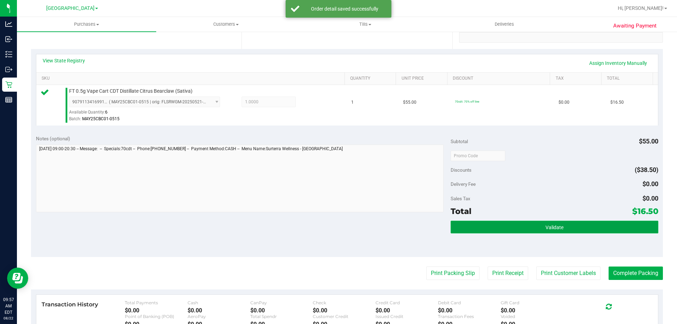
click at [530, 223] on button "Validate" at bounding box center [553, 227] width 207 height 13
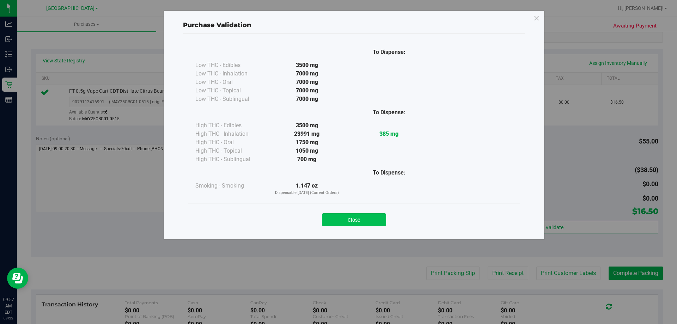
click at [375, 223] on button "Close" at bounding box center [354, 219] width 64 height 13
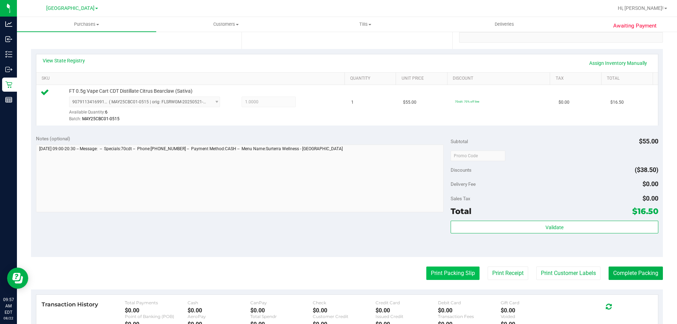
click at [442, 269] on purchase-details "Back Edit Purchase Cancel Purchase View Profile # 11827162 BioTrack ID: - Submi…" at bounding box center [347, 159] width 632 height 524
click at [443, 269] on button "Print Packing Slip" at bounding box center [452, 272] width 53 height 13
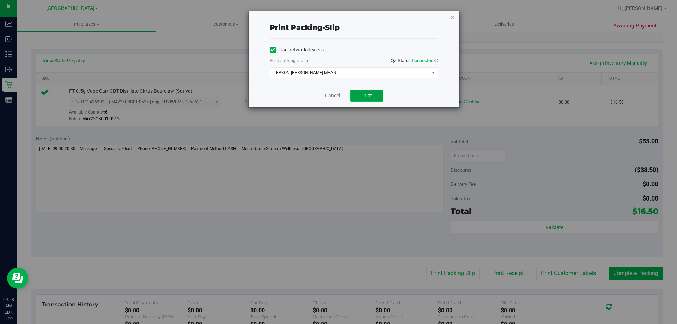
click at [358, 95] on button "Print" at bounding box center [366, 96] width 32 height 12
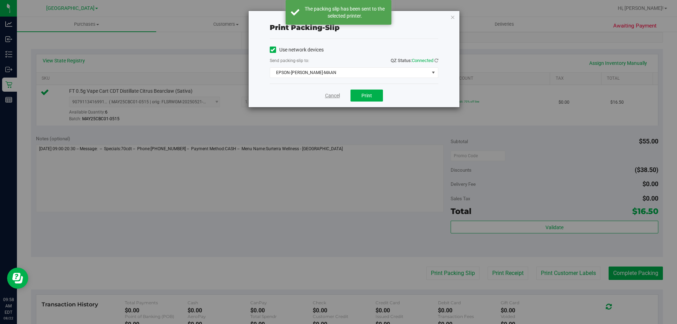
click at [331, 96] on link "Cancel" at bounding box center [332, 95] width 15 height 7
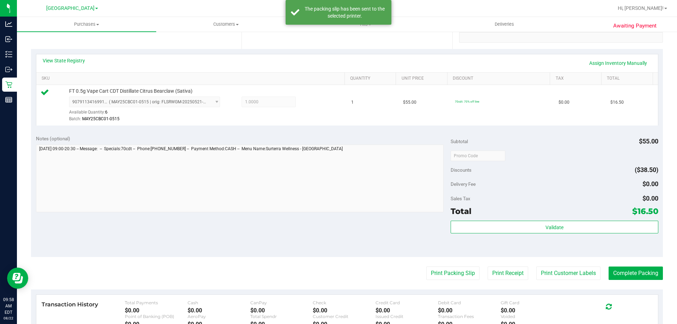
click at [422, 236] on div "Notes (optional) Subtotal $55.00 Discounts ($38.50) Delivery Fee $0.00 Sales Ta…" at bounding box center [347, 193] width 632 height 127
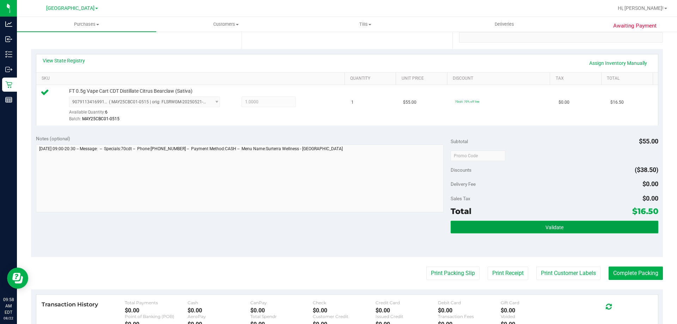
click at [554, 232] on button "Validate" at bounding box center [553, 227] width 207 height 13
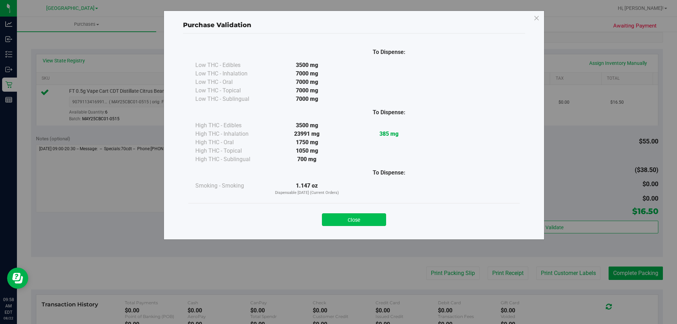
click at [340, 217] on button "Close" at bounding box center [354, 219] width 64 height 13
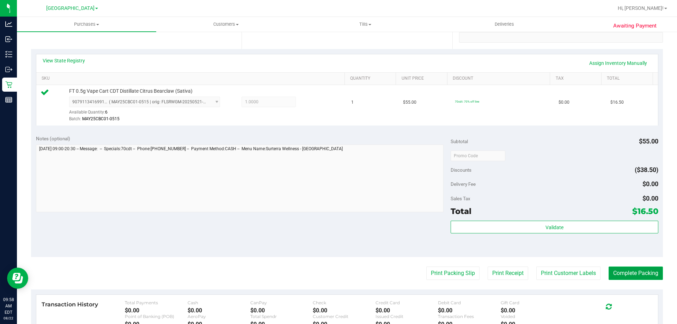
click at [626, 273] on button "Complete Packing" at bounding box center [635, 272] width 54 height 13
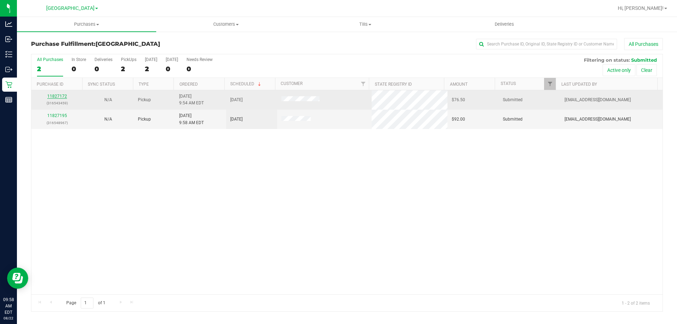
click at [60, 96] on link "11827172" at bounding box center [57, 96] width 20 height 5
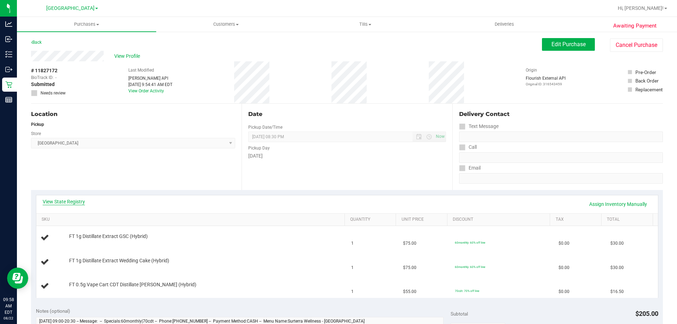
click at [70, 204] on link "View State Registry" at bounding box center [64, 201] width 42 height 7
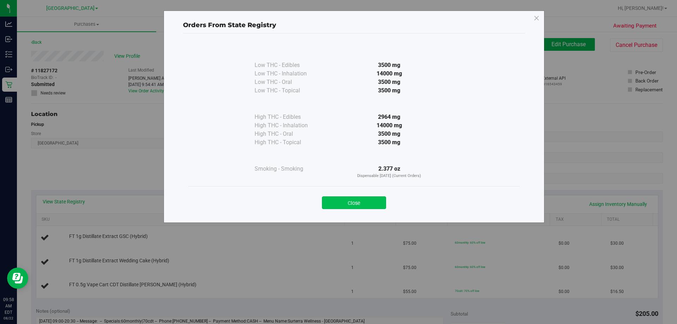
click at [363, 205] on button "Close" at bounding box center [354, 202] width 64 height 13
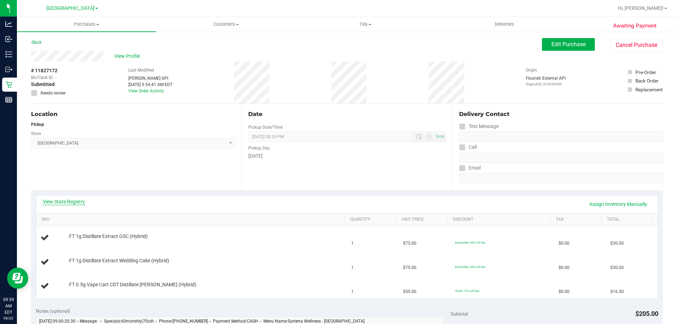
click at [74, 202] on link "View State Registry" at bounding box center [64, 201] width 42 height 7
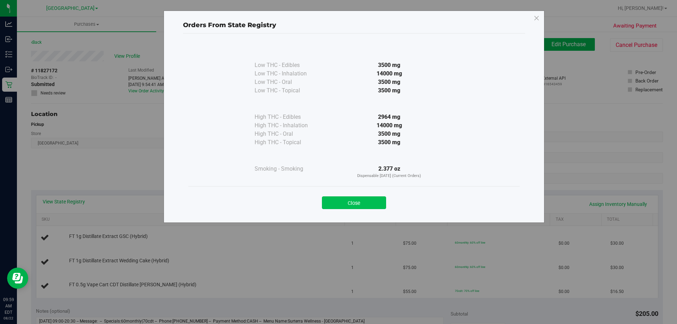
click at [363, 200] on button "Close" at bounding box center [354, 202] width 64 height 13
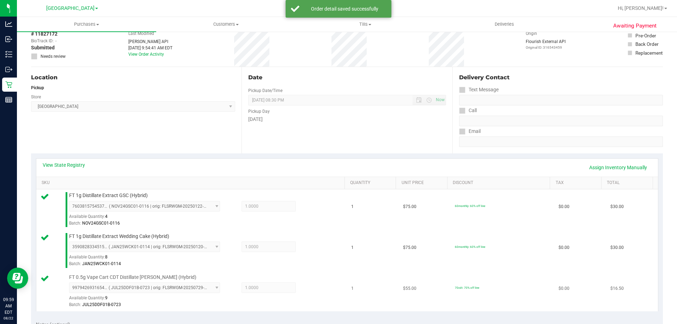
scroll to position [211, 0]
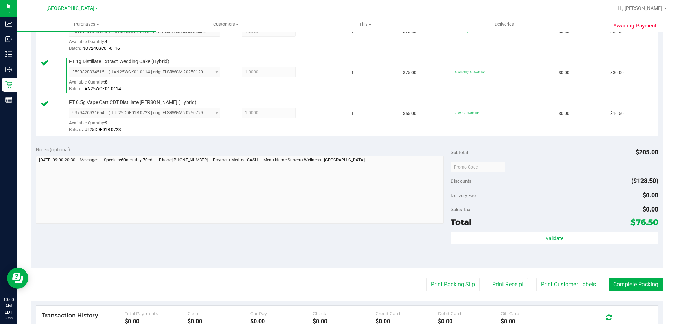
click at [515, 231] on div "Subtotal $205.00 Discounts ($128.50) Delivery Fee $0.00 Sales Tax $0.00 Total $…" at bounding box center [553, 204] width 207 height 117
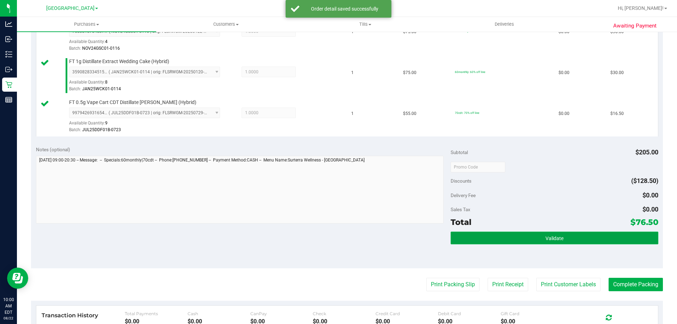
click at [515, 233] on button "Validate" at bounding box center [553, 238] width 207 height 13
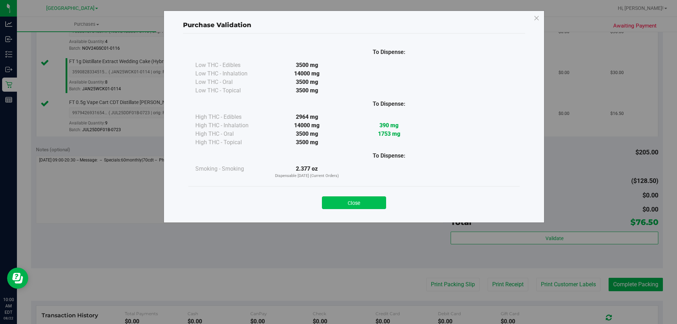
click at [374, 204] on button "Close" at bounding box center [354, 202] width 64 height 13
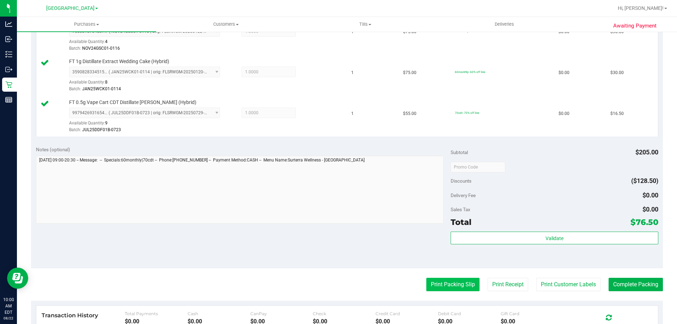
click at [451, 283] on button "Print Packing Slip" at bounding box center [452, 284] width 53 height 13
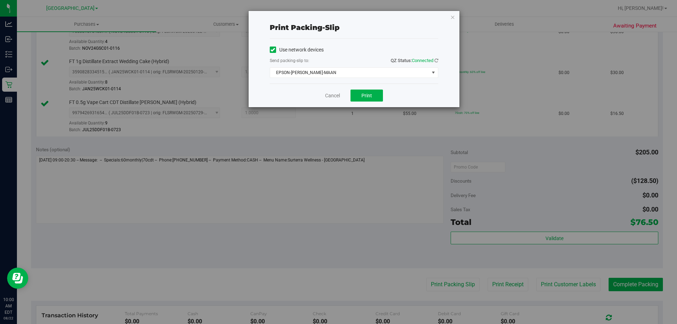
click at [370, 88] on div "Cancel Print" at bounding box center [354, 96] width 168 height 24
click at [370, 94] on span "Print" at bounding box center [366, 96] width 11 height 6
click at [330, 98] on link "Cancel" at bounding box center [332, 95] width 15 height 7
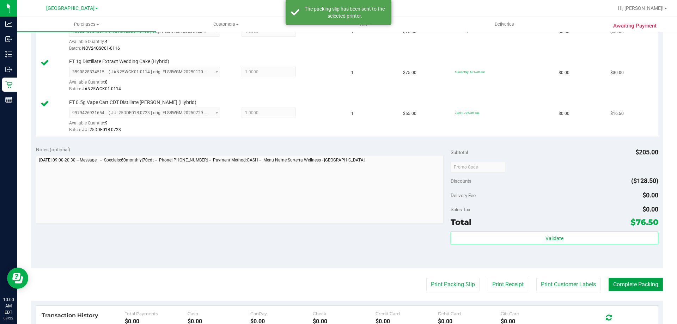
click at [618, 282] on button "Complete Packing" at bounding box center [635, 284] width 54 height 13
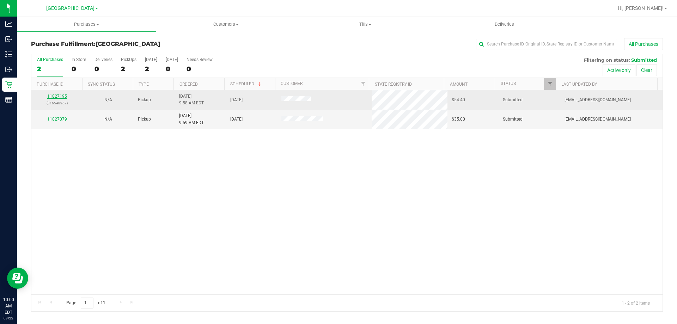
click at [58, 97] on link "11827195" at bounding box center [57, 96] width 20 height 5
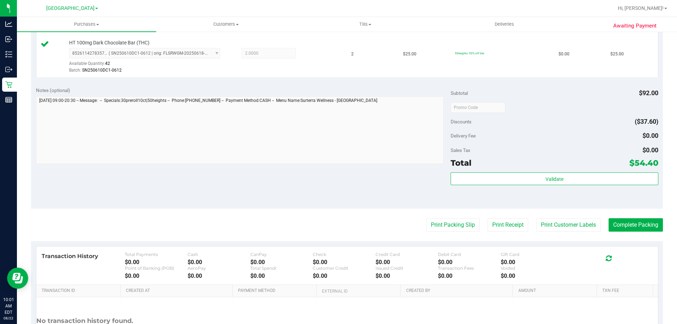
scroll to position [282, 0]
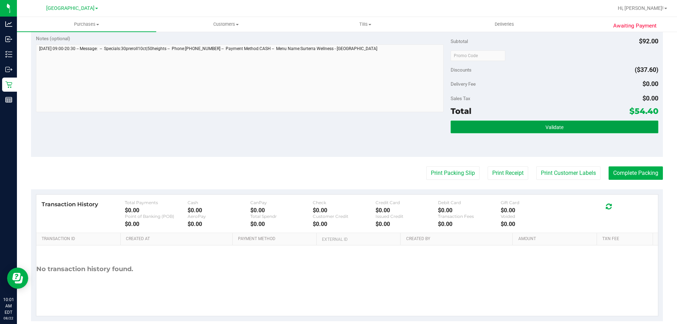
click at [517, 129] on button "Validate" at bounding box center [553, 127] width 207 height 13
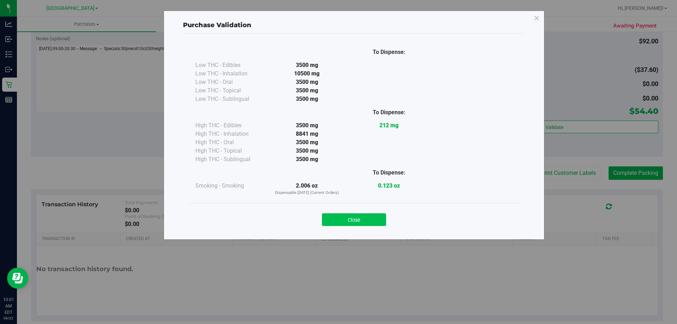
click at [355, 223] on button "Close" at bounding box center [354, 219] width 64 height 13
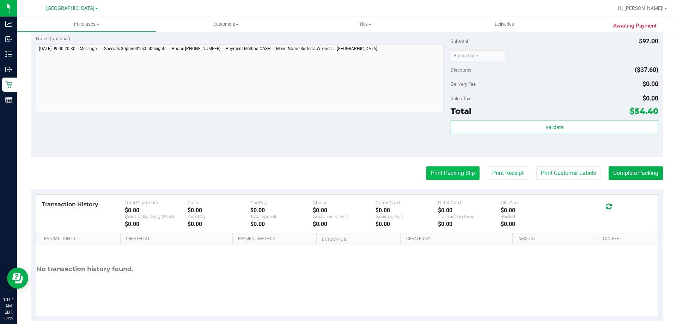
click at [437, 173] on button "Print Packing Slip" at bounding box center [452, 172] width 53 height 13
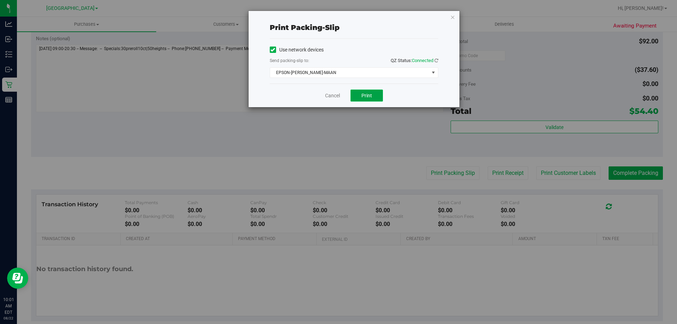
click at [362, 91] on button "Print" at bounding box center [366, 96] width 32 height 12
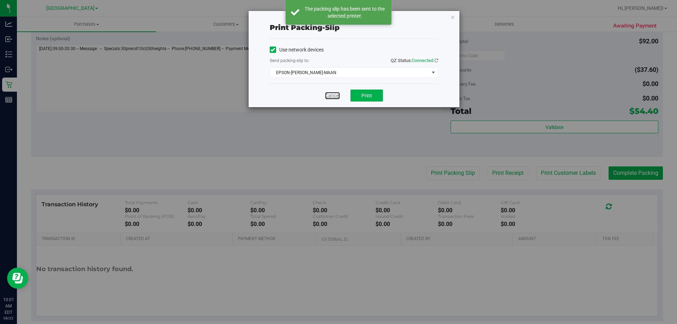
click at [338, 97] on link "Cancel" at bounding box center [332, 95] width 15 height 7
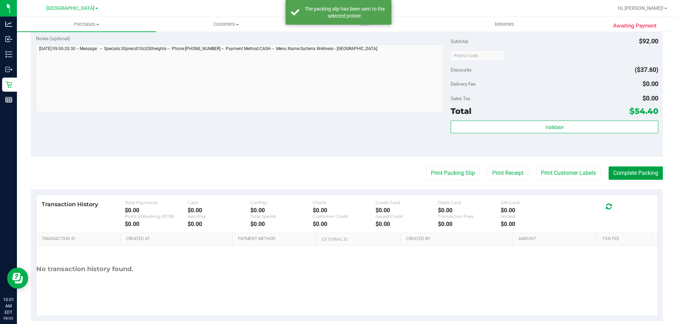
click at [645, 173] on button "Complete Packing" at bounding box center [635, 172] width 54 height 13
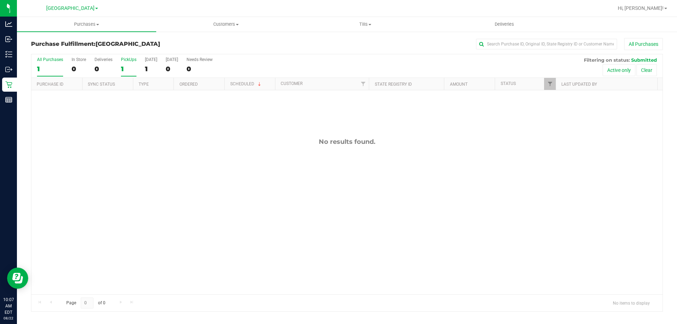
click at [131, 66] on div "1" at bounding box center [129, 69] width 16 height 8
click at [0, 0] on input "PickUps 1" at bounding box center [0, 0] width 0 height 0
click at [124, 72] on div "0" at bounding box center [129, 69] width 16 height 8
click at [0, 0] on input "PickUps 0" at bounding box center [0, 0] width 0 height 0
click at [128, 69] on div "0" at bounding box center [129, 69] width 16 height 8
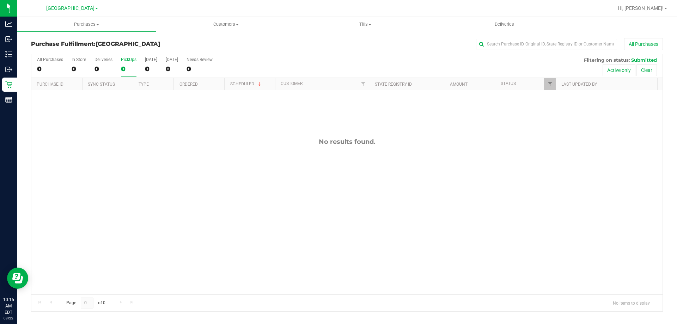
click at [0, 0] on input "PickUps 0" at bounding box center [0, 0] width 0 height 0
click at [127, 66] on div "0" at bounding box center [129, 69] width 16 height 8
click at [0, 0] on input "PickUps 0" at bounding box center [0, 0] width 0 height 0
click at [135, 66] on div "0" at bounding box center [129, 69] width 16 height 8
click at [0, 0] on input "PickUps 0" at bounding box center [0, 0] width 0 height 0
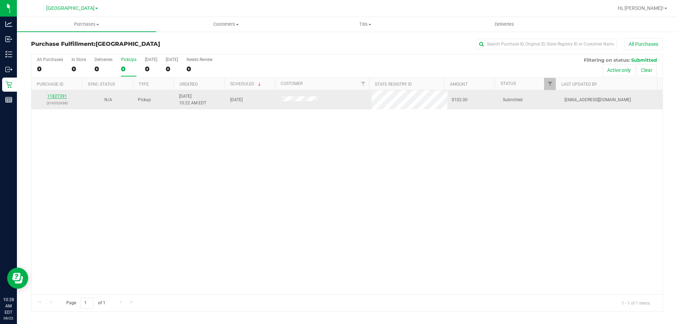
click at [60, 95] on link "11827391" at bounding box center [57, 96] width 20 height 5
click at [66, 95] on div "11827391 (316552938)" at bounding box center [57, 99] width 43 height 13
click at [59, 97] on link "11827391" at bounding box center [57, 96] width 20 height 5
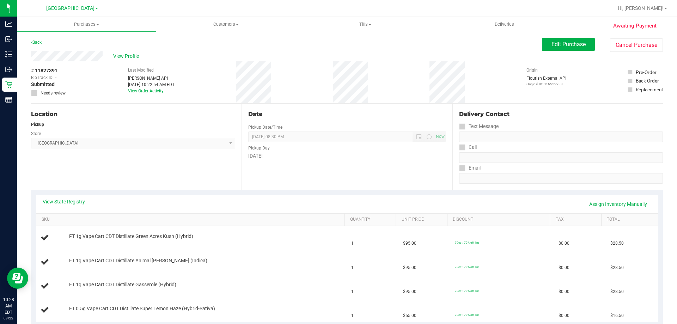
scroll to position [70, 0]
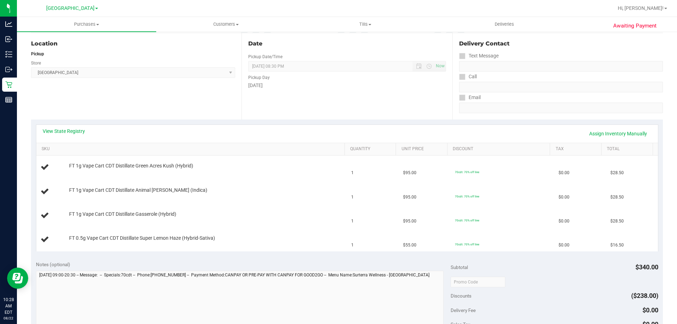
click at [62, 136] on div "View State Registry Assign Inventory Manually" at bounding box center [347, 134] width 609 height 12
click at [62, 133] on link "View State Registry" at bounding box center [64, 131] width 42 height 7
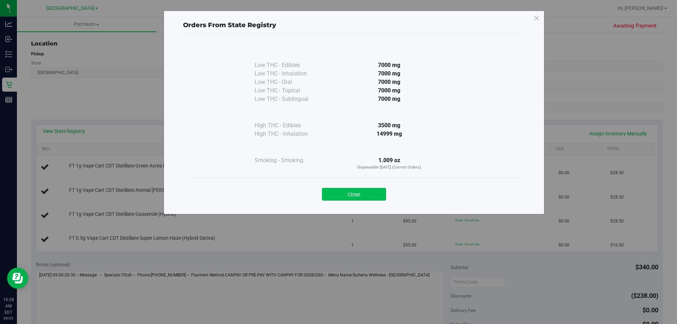
click at [345, 189] on button "Close" at bounding box center [354, 194] width 64 height 13
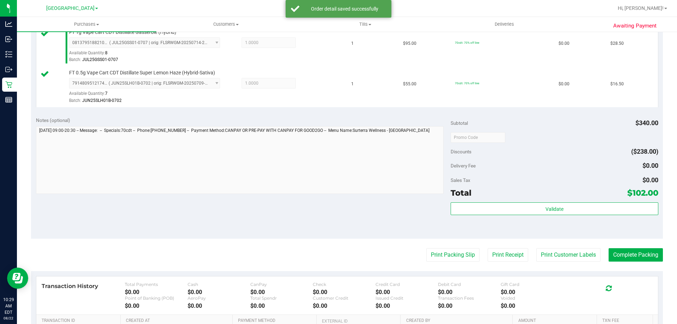
scroll to position [282, 0]
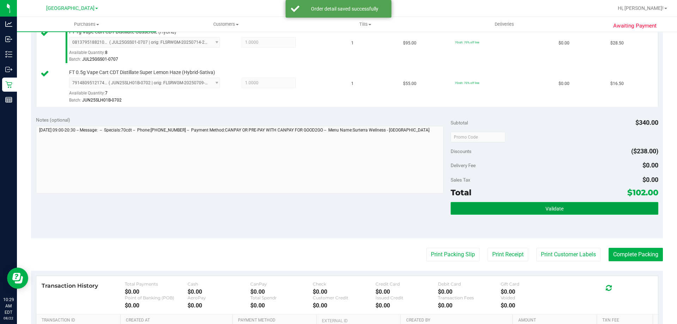
click at [456, 208] on button "Validate" at bounding box center [553, 208] width 207 height 13
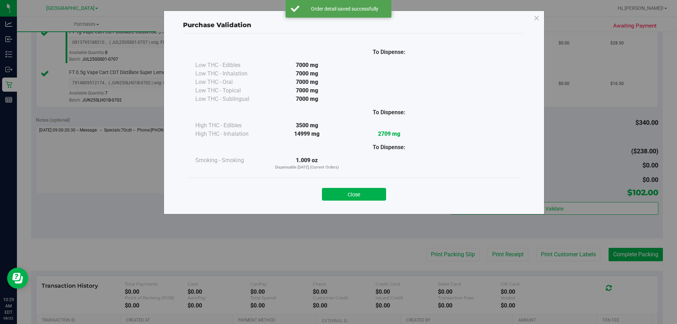
drag, startPoint x: 359, startPoint y: 195, endPoint x: 415, endPoint y: 234, distance: 67.8
click at [360, 195] on button "Close" at bounding box center [354, 194] width 64 height 13
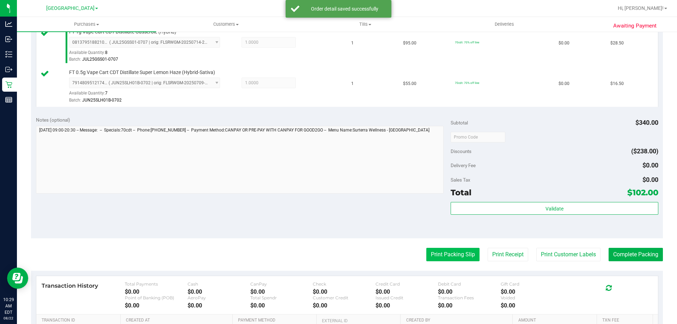
click at [446, 252] on button "Print Packing Slip" at bounding box center [452, 254] width 53 height 13
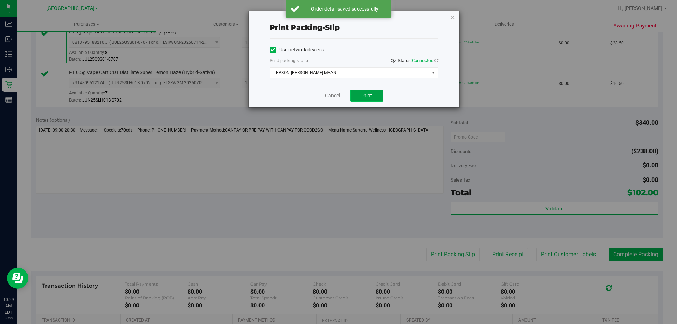
click at [363, 97] on span "Print" at bounding box center [366, 96] width 11 height 6
click at [335, 98] on link "Cancel" at bounding box center [332, 95] width 15 height 7
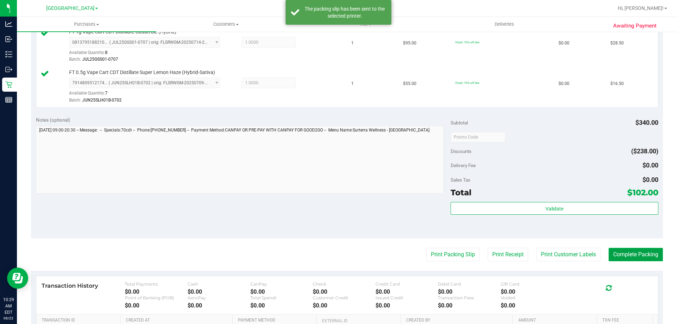
click at [617, 253] on button "Complete Packing" at bounding box center [635, 254] width 54 height 13
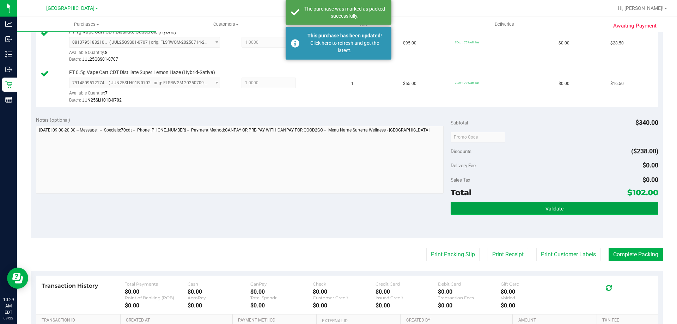
click at [578, 209] on button "Validate" at bounding box center [553, 208] width 207 height 13
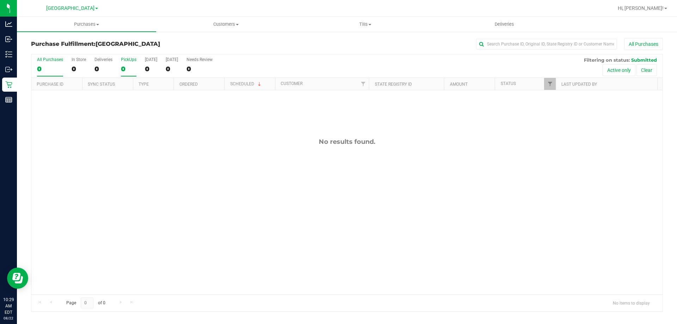
click at [132, 63] on label "PickUps 0" at bounding box center [129, 66] width 16 height 19
click at [0, 0] on input "PickUps 0" at bounding box center [0, 0] width 0 height 0
click at [125, 65] on div "0" at bounding box center [129, 69] width 16 height 8
click at [0, 0] on input "PickUps 0" at bounding box center [0, 0] width 0 height 0
click at [130, 73] on label "PickUps 0" at bounding box center [129, 66] width 16 height 19
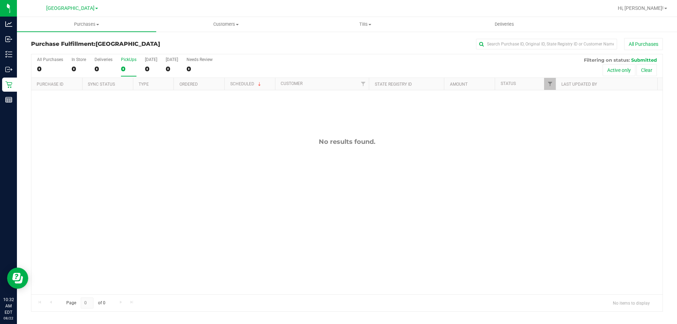
click at [0, 0] on input "PickUps 0" at bounding box center [0, 0] width 0 height 0
click at [129, 65] on div "0" at bounding box center [129, 69] width 16 height 8
click at [0, 0] on input "PickUps 0" at bounding box center [0, 0] width 0 height 0
click at [131, 63] on label "PickUps 0" at bounding box center [129, 66] width 16 height 19
click at [0, 0] on input "PickUps 0" at bounding box center [0, 0] width 0 height 0
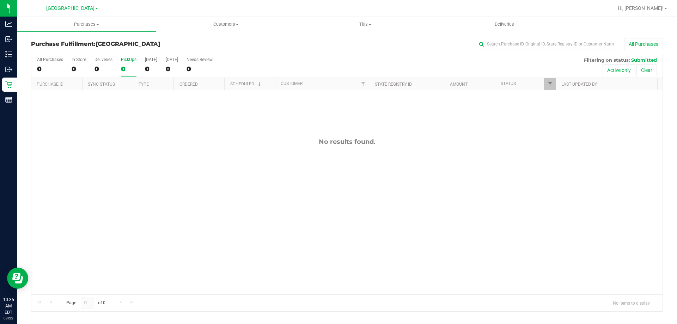
click at [122, 66] on div "0" at bounding box center [129, 69] width 16 height 8
click at [0, 0] on input "PickUps 0" at bounding box center [0, 0] width 0 height 0
click at [133, 67] on div "0" at bounding box center [129, 69] width 16 height 8
click at [0, 0] on input "PickUps 0" at bounding box center [0, 0] width 0 height 0
click at [128, 62] on div "PickUps" at bounding box center [129, 59] width 16 height 5
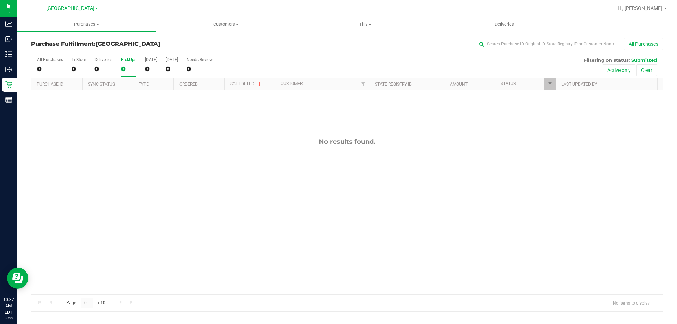
click at [0, 0] on input "PickUps 0" at bounding box center [0, 0] width 0 height 0
click at [129, 72] on div "0" at bounding box center [129, 69] width 16 height 8
click at [0, 0] on input "PickUps 0" at bounding box center [0, 0] width 0 height 0
click at [135, 71] on div "0" at bounding box center [129, 69] width 16 height 8
click at [0, 0] on input "PickUps 0" at bounding box center [0, 0] width 0 height 0
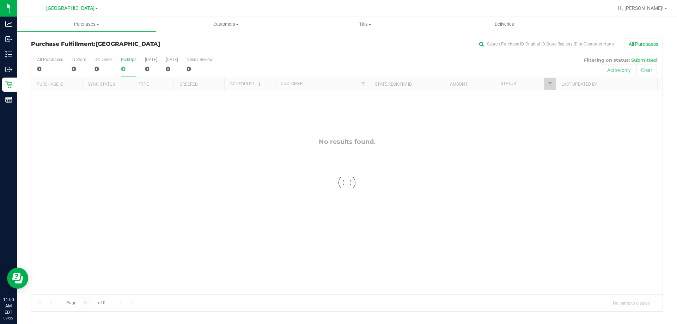
click at [129, 73] on div at bounding box center [346, 182] width 631 height 257
click at [124, 64] on label "PickUps 0" at bounding box center [129, 66] width 16 height 19
click at [0, 0] on input "PickUps 0" at bounding box center [0, 0] width 0 height 0
click at [133, 65] on div "0" at bounding box center [129, 69] width 16 height 8
click at [0, 0] on input "PickUps 0" at bounding box center [0, 0] width 0 height 0
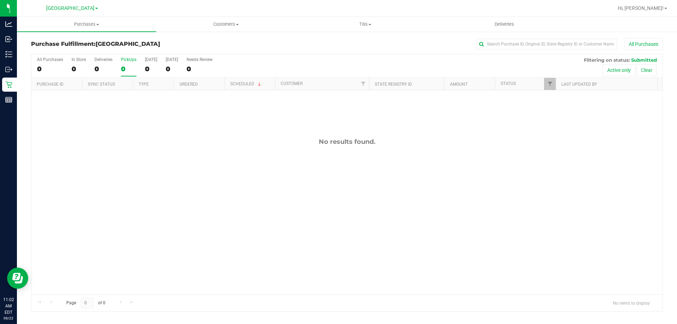
click at [126, 62] on div "All Purchases 0 In Store 0 Deliveries 0 PickUps 0 Today 0 Tomorrow 0 Needs Revi…" at bounding box center [347, 183] width 632 height 258
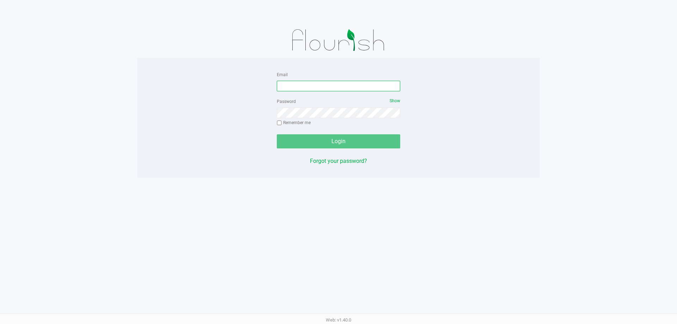
click at [294, 81] on input "Email" at bounding box center [338, 86] width 123 height 11
type input "[EMAIL_ADDRESS][DOMAIN_NAME]"
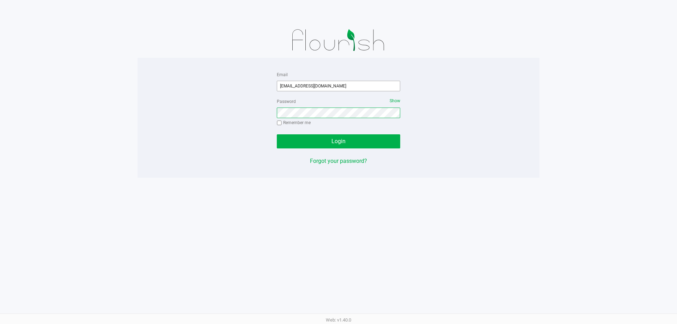
click at [277, 134] on button "Login" at bounding box center [338, 141] width 123 height 14
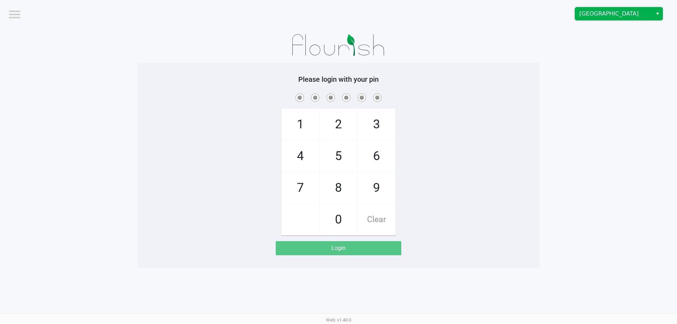
drag, startPoint x: 600, startPoint y: 12, endPoint x: 595, endPoint y: 18, distance: 8.5
click at [600, 12] on span "Miami Beach WC" at bounding box center [613, 14] width 69 height 8
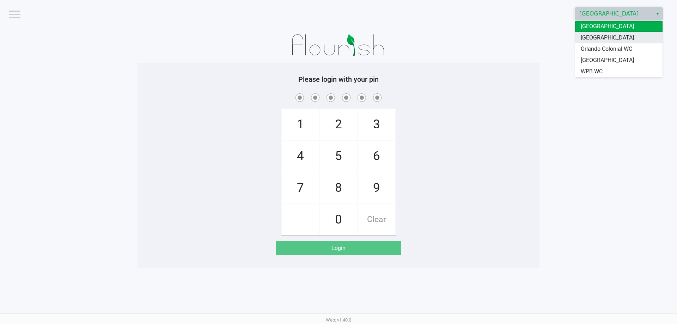
click at [587, 36] on span "[GEOGRAPHIC_DATA]" at bounding box center [606, 37] width 53 height 8
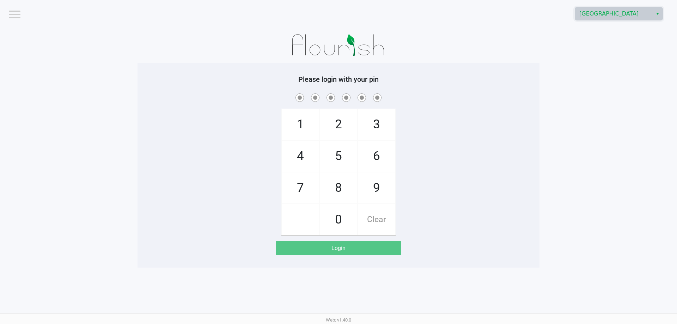
drag, startPoint x: 581, startPoint y: 74, endPoint x: 585, endPoint y: 69, distance: 6.5
click at [584, 71] on app-pos-login-wrapper "Logout North Palm Beach WC Please login with your pin 1 4 7 2 5 8 0 3 6 9 Clear…" at bounding box center [338, 133] width 677 height 267
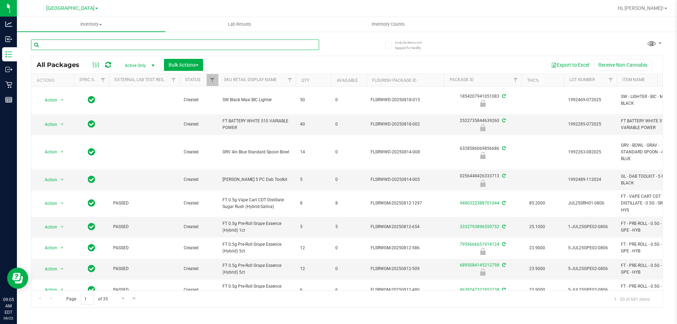
click at [173, 46] on input "text" at bounding box center [175, 44] width 288 height 11
type input "GPE"
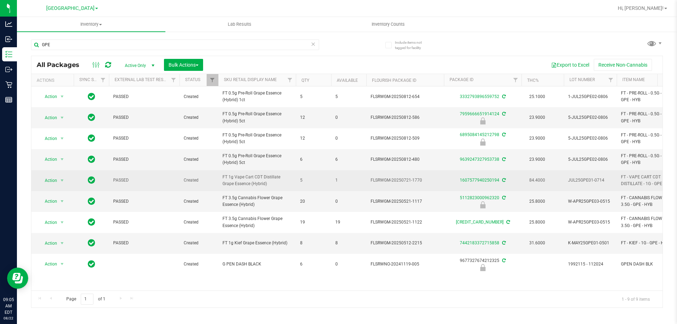
click at [256, 178] on span "FT 1g Vape Cart CDT Distillate Grape Essence (Hybrid)" at bounding box center [256, 180] width 69 height 13
click at [304, 191] on td "5" at bounding box center [313, 180] width 35 height 21
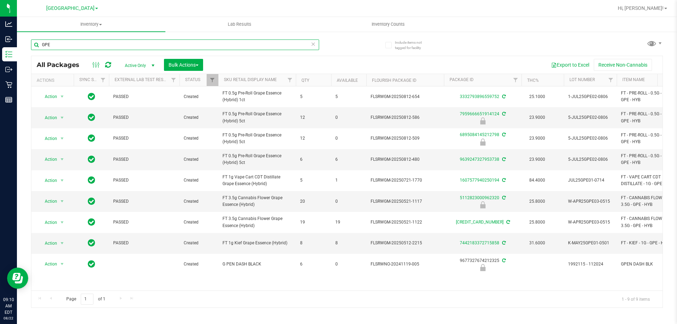
click at [217, 45] on input "GPE" at bounding box center [175, 44] width 288 height 11
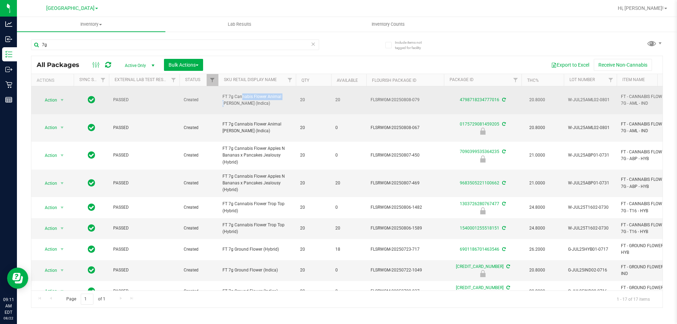
drag, startPoint x: 265, startPoint y: 94, endPoint x: 222, endPoint y: 95, distance: 42.7
click at [222, 95] on td "FT 7g Cannabis Flower Animal [PERSON_NAME] (Indica)" at bounding box center [257, 100] width 78 height 28
copy span "FT 7g Cannabis Flower"
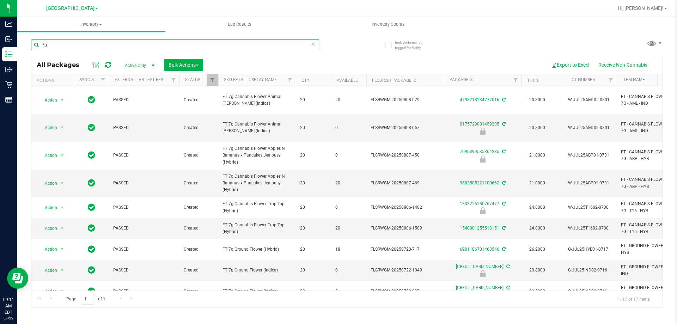
click at [190, 45] on input "7g" at bounding box center [175, 44] width 288 height 11
paste input "FT 7g Cannabis Flower"
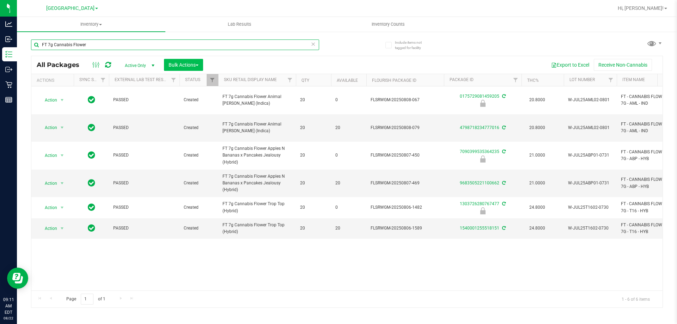
type input "FT 7g Cannabis Flower"
click at [198, 64] on span "Bulk Actions" at bounding box center [183, 65] width 30 height 6
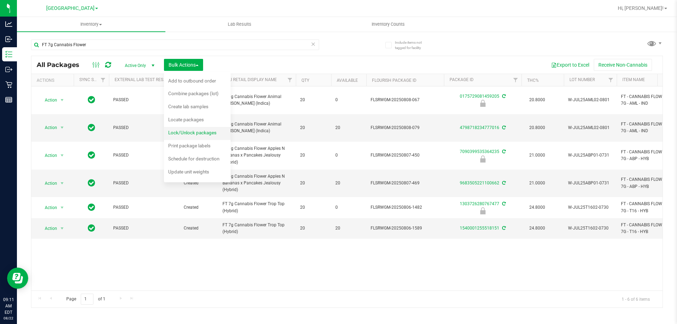
click at [202, 133] on span "Lock/Unlock packages" at bounding box center [192, 133] width 48 height 6
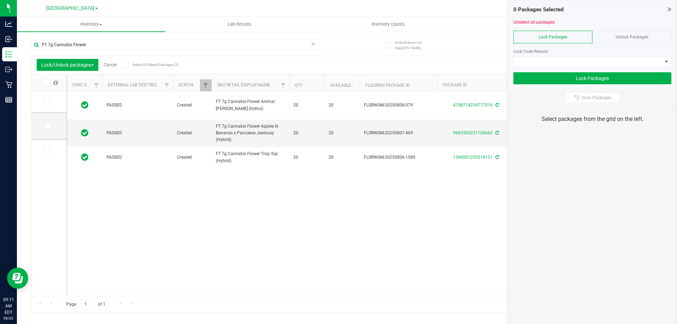
click at [622, 38] on span "Unlock Packages" at bounding box center [631, 37] width 33 height 5
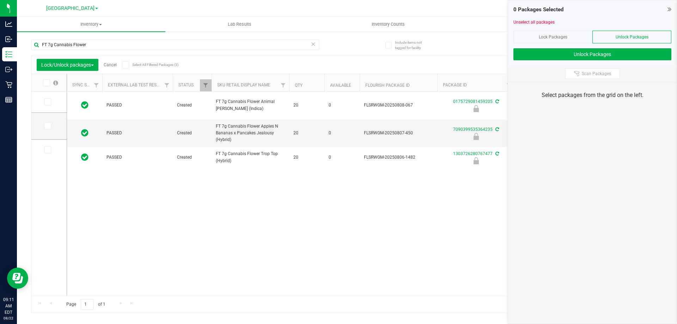
click at [46, 83] on icon at bounding box center [46, 83] width 5 height 0
click at [0, 0] on input "checkbox" at bounding box center [0, 0] width 0 height 0
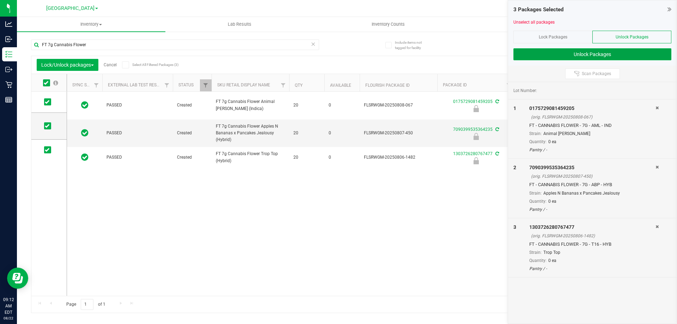
click at [541, 59] on button "Unlock Packages" at bounding box center [592, 54] width 158 height 12
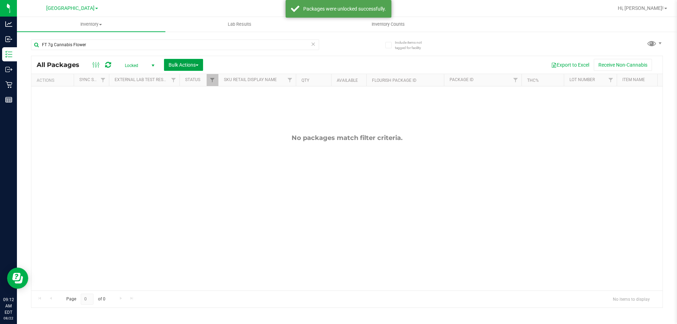
click at [186, 67] on span "Bulk Actions" at bounding box center [183, 65] width 30 height 6
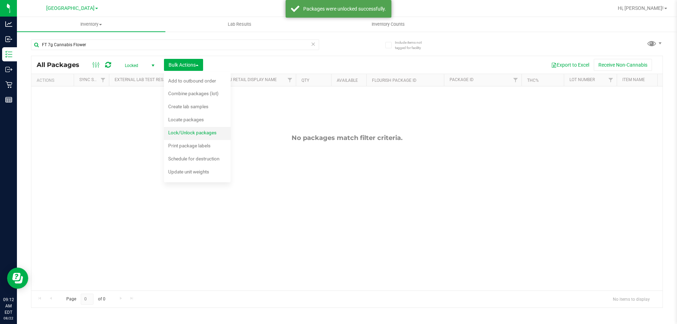
click at [197, 132] on span "Lock/Unlock packages" at bounding box center [192, 133] width 48 height 6
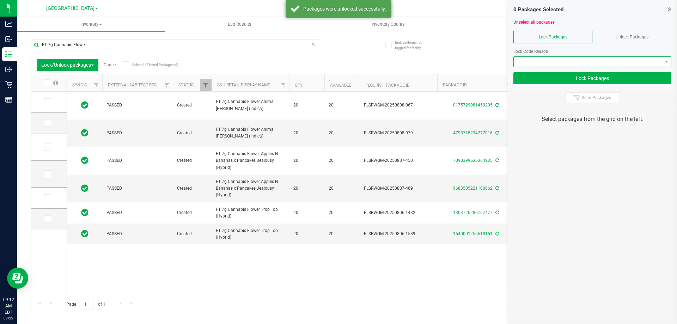
click at [596, 63] on span at bounding box center [587, 62] width 148 height 10
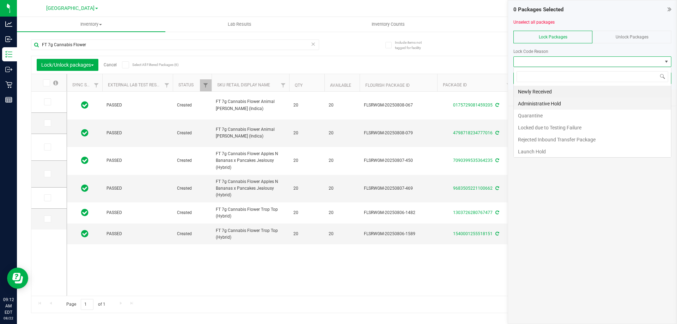
scroll to position [11, 158]
click at [579, 96] on li "Newly Received" at bounding box center [591, 92] width 157 height 12
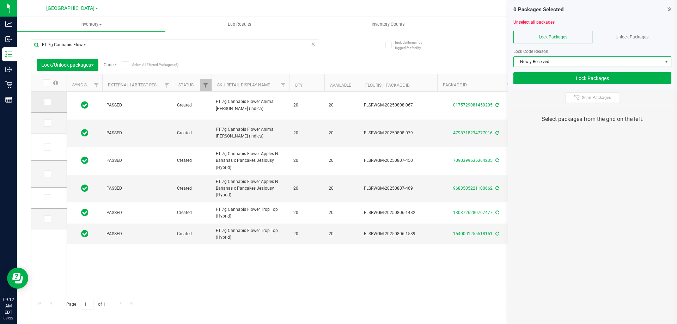
click at [49, 100] on span at bounding box center [47, 101] width 7 height 7
click at [0, 0] on input "checkbox" at bounding box center [0, 0] width 0 height 0
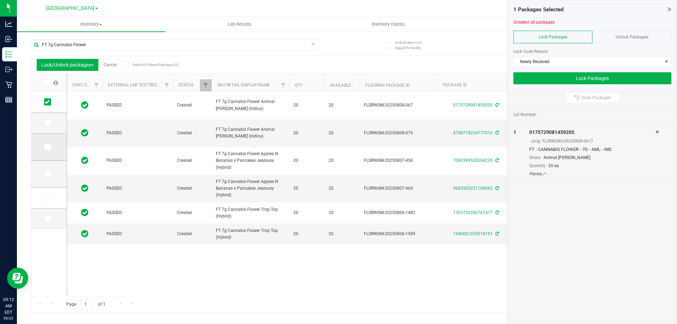
click at [48, 147] on icon at bounding box center [47, 147] width 5 height 0
click at [0, 0] on input "checkbox" at bounding box center [0, 0] width 0 height 0
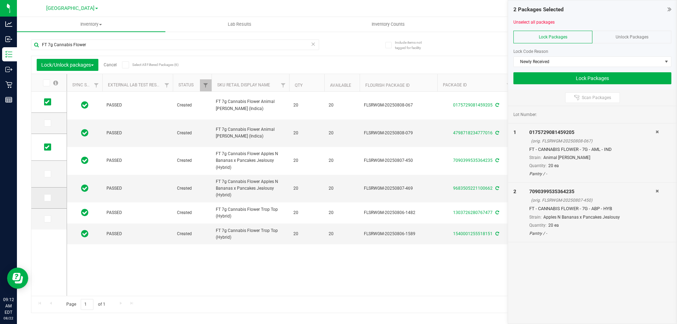
click at [51, 196] on label at bounding box center [49, 197] width 10 height 7
click at [0, 0] on input "checkbox" at bounding box center [0, 0] width 0 height 0
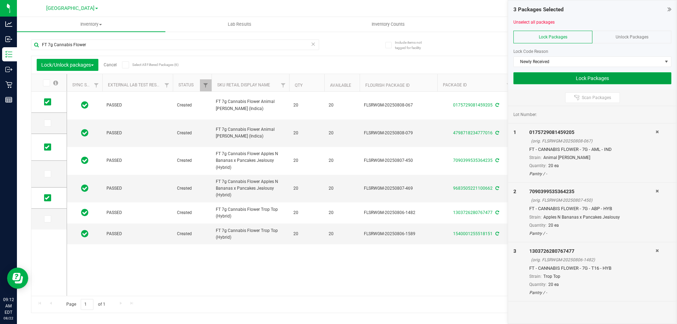
click at [538, 80] on button "Lock Packages" at bounding box center [592, 78] width 158 height 12
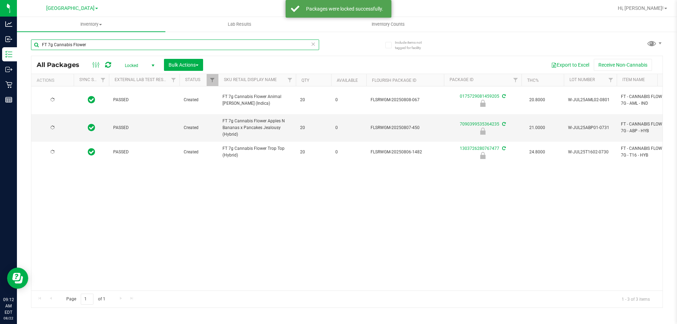
click at [89, 44] on input "FT 7g Cannabis Flower" at bounding box center [175, 44] width 288 height 11
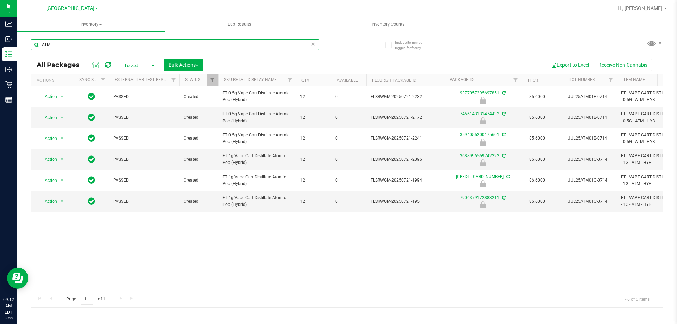
scroll to position [0, 24]
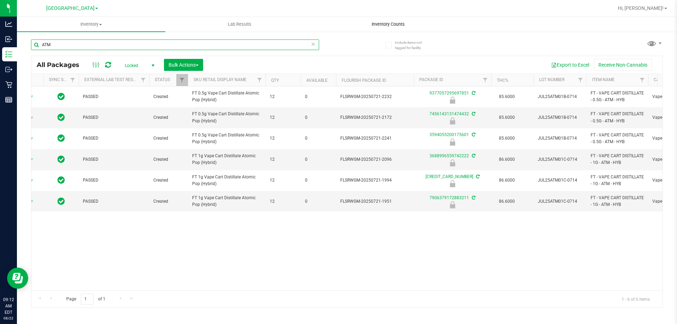
type input "ATM"
click at [197, 60] on button "Bulk Actions" at bounding box center [183, 65] width 39 height 12
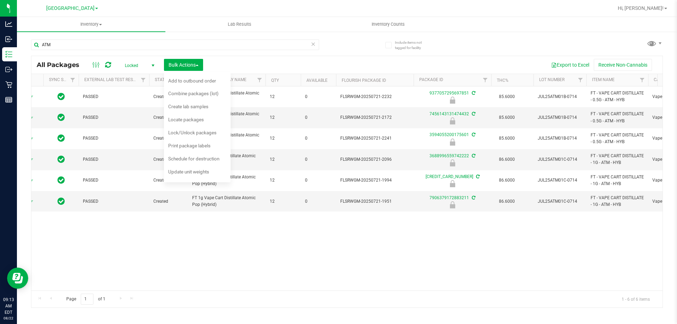
click at [137, 63] on span "Locked" at bounding box center [138, 66] width 39 height 10
click at [140, 80] on li "Active Only" at bounding box center [138, 77] width 38 height 11
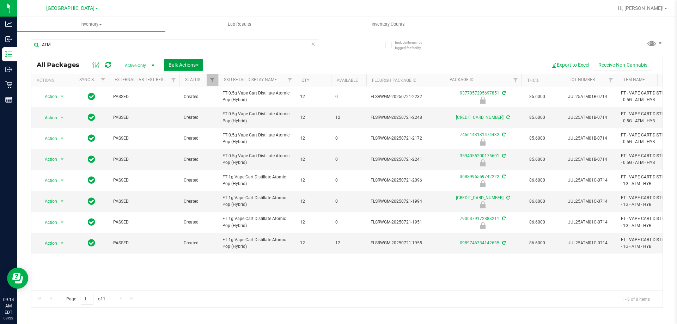
click at [190, 68] on button "Bulk Actions" at bounding box center [183, 65] width 39 height 12
click at [300, 276] on div "Action Action Edit attributes Global inventory Locate package Package audit log…" at bounding box center [346, 188] width 631 height 204
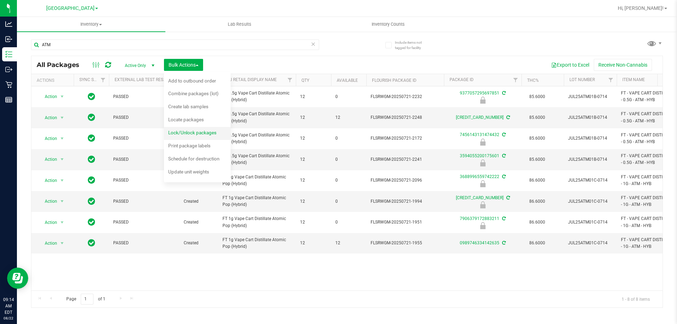
click at [193, 132] on span "Lock/Unlock packages" at bounding box center [192, 133] width 48 height 6
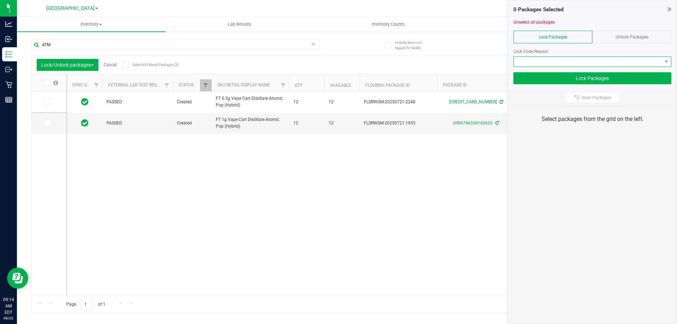
click at [562, 64] on span at bounding box center [587, 62] width 148 height 10
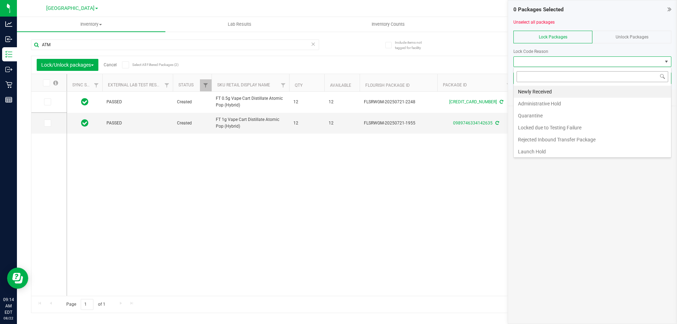
scroll to position [11, 158]
click at [638, 42] on div "Unlock Packages" at bounding box center [631, 37] width 79 height 13
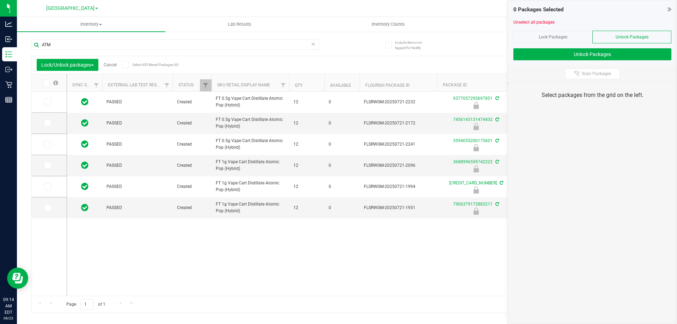
click at [44, 83] on icon at bounding box center [46, 83] width 5 height 0
click at [0, 0] on input "checkbox" at bounding box center [0, 0] width 0 height 0
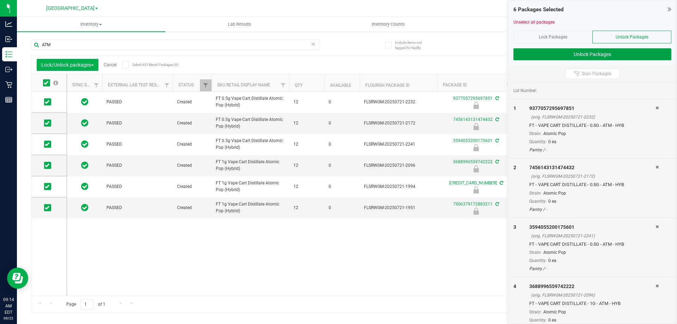
click at [530, 55] on button "Unlock Packages" at bounding box center [592, 54] width 158 height 12
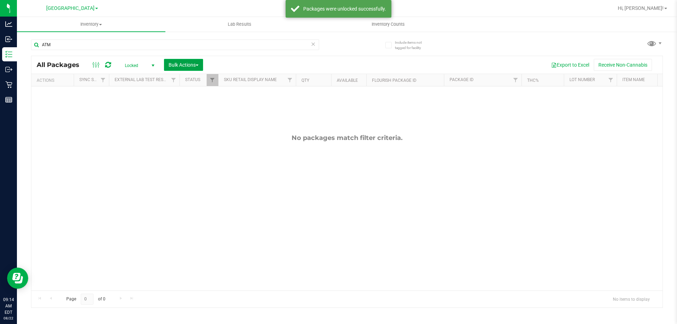
click at [184, 62] on span "Bulk Actions" at bounding box center [183, 65] width 30 height 6
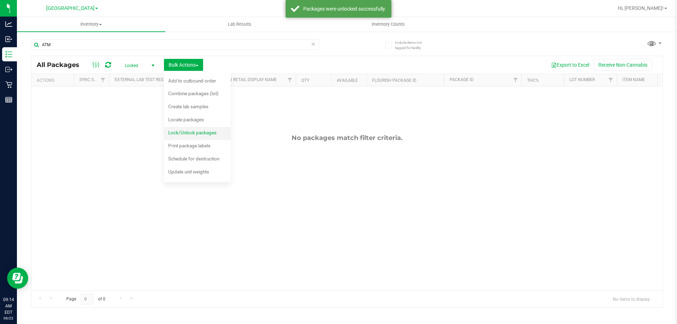
click at [201, 129] on div "Lock/Unlock packages" at bounding box center [197, 133] width 58 height 11
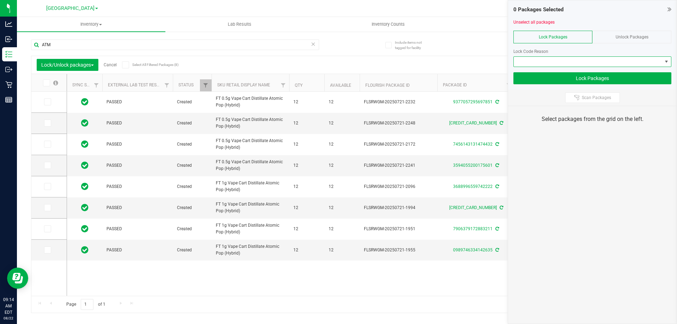
click at [605, 64] on span at bounding box center [587, 62] width 148 height 10
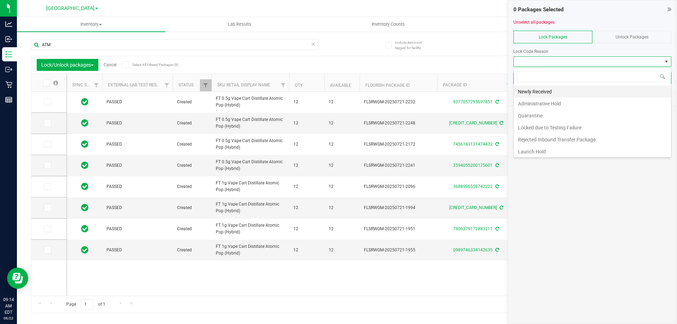
scroll to position [11, 158]
click at [574, 92] on li "Newly Received" at bounding box center [591, 92] width 157 height 12
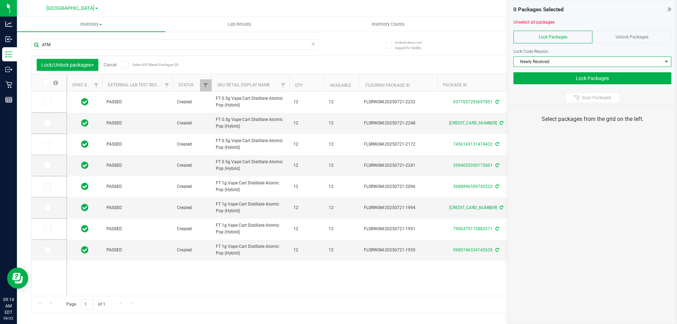
click at [47, 83] on icon at bounding box center [46, 83] width 5 height 0
click at [0, 0] on input "checkbox" at bounding box center [0, 0] width 0 height 0
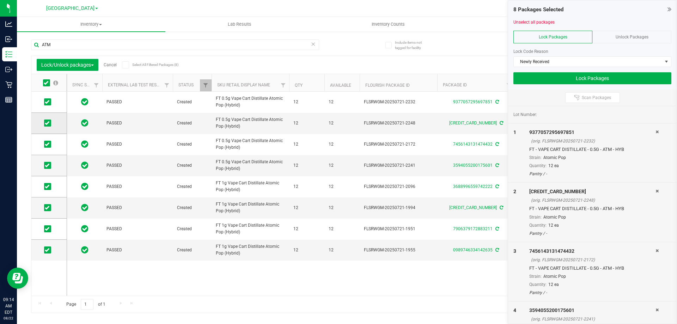
click at [45, 123] on icon at bounding box center [47, 123] width 5 height 0
click at [0, 0] on input "checkbox" at bounding box center [0, 0] width 0 height 0
click at [51, 247] on span at bounding box center [47, 249] width 7 height 7
click at [0, 0] on input "checkbox" at bounding box center [0, 0] width 0 height 0
click at [567, 82] on button "Lock Packages" at bounding box center [592, 78] width 158 height 12
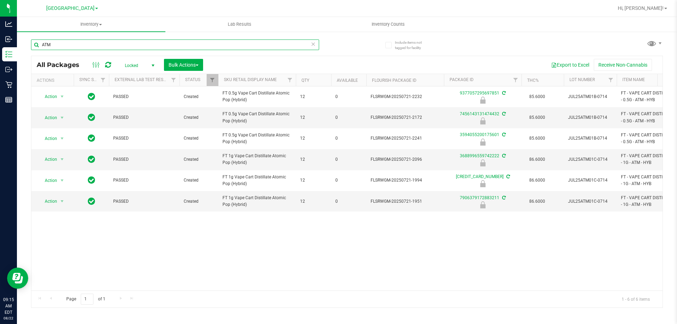
click at [116, 45] on input "ATM" at bounding box center [175, 44] width 288 height 11
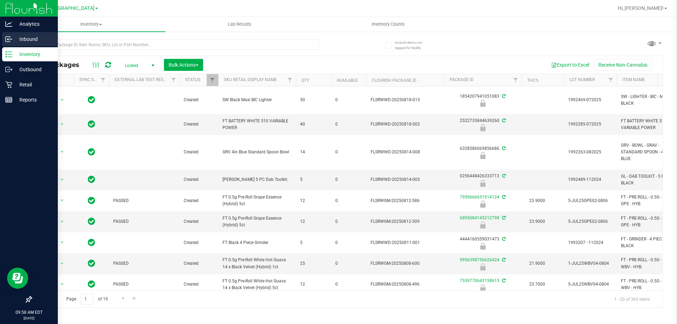
click at [25, 38] on p "Inbound" at bounding box center [33, 39] width 42 height 8
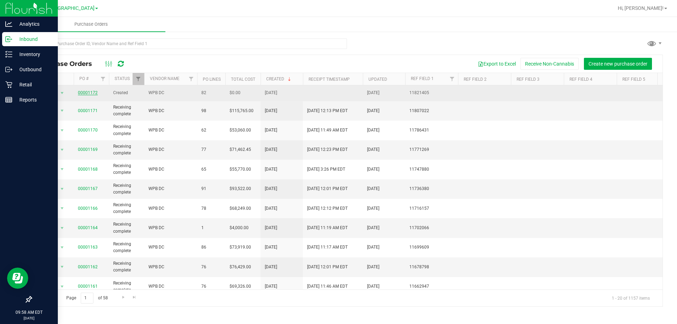
click at [85, 91] on link "00001172" at bounding box center [88, 92] width 20 height 5
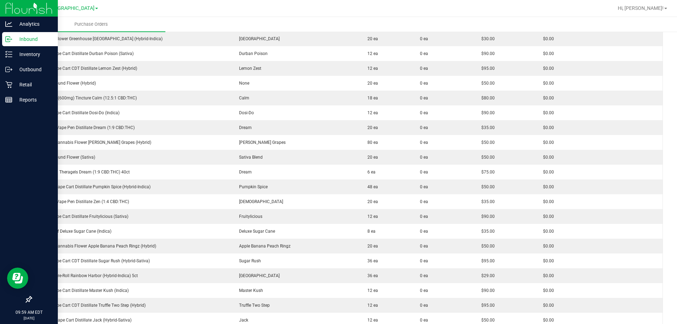
scroll to position [458, 0]
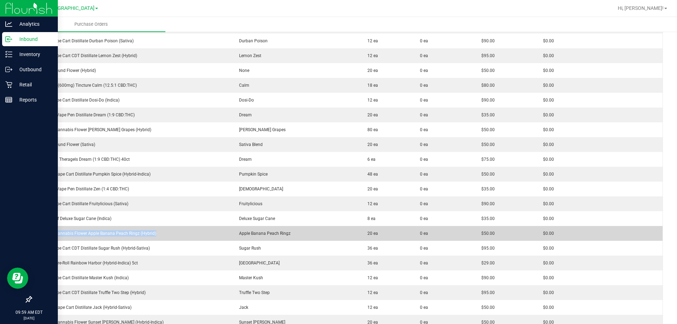
drag, startPoint x: 156, startPoint y: 234, endPoint x: 39, endPoint y: 235, distance: 117.7
click at [39, 235] on div "FT 3.5g Cannabis Flower Apple Banana Peach Ringz (Hybrid)" at bounding box center [131, 233] width 191 height 6
drag, startPoint x: 314, startPoint y: 233, endPoint x: 167, endPoint y: 234, distance: 147.7
click at [167, 234] on purchase-order-line-row "FT 3.5g Cannabis Flower Apple Banana Peach Ringz (Hybrid) Apple Banana Peach Ri…" at bounding box center [347, 233] width 631 height 15
drag, startPoint x: 386, startPoint y: 233, endPoint x: 352, endPoint y: 234, distance: 33.5
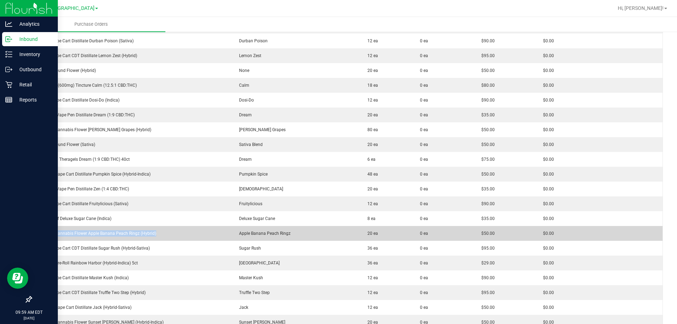
click at [352, 234] on purchase-order-line-row "FT 3.5g Cannabis Flower Apple Banana Peach Ringz (Hybrid) Apple Banana Peach Ri…" at bounding box center [347, 233] width 631 height 15
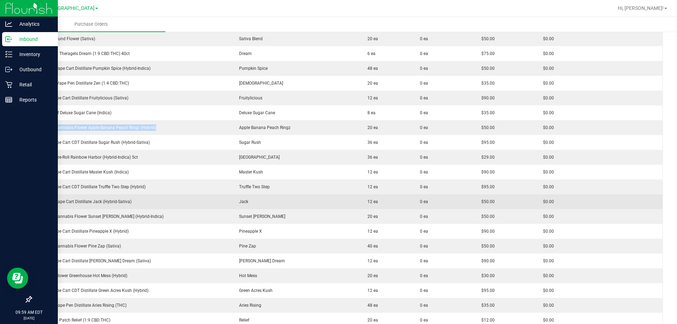
scroll to position [599, 0]
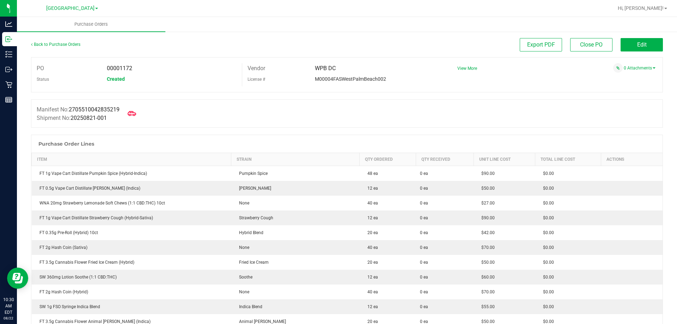
scroll to position [599, 0]
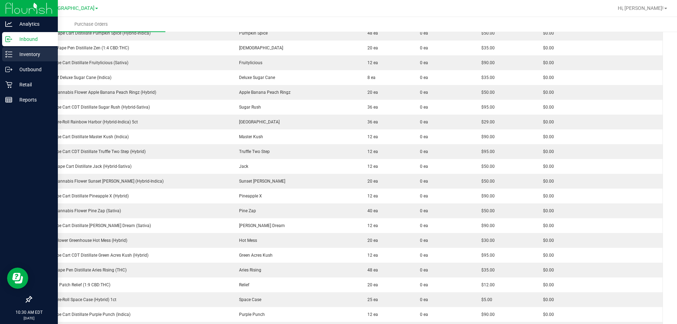
click at [12, 54] on icon at bounding box center [8, 54] width 7 height 7
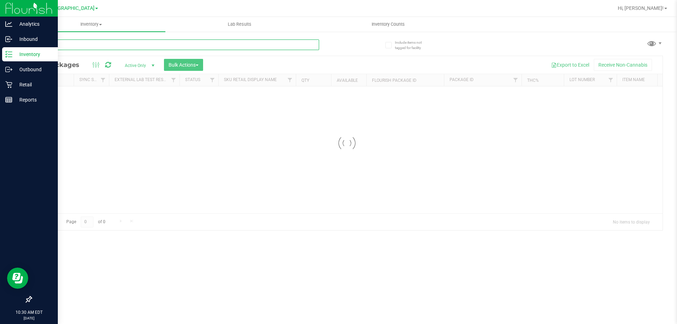
click at [126, 46] on div "Inventory All packages All inventory Waste log Create inventory Lab Results Inv…" at bounding box center [347, 170] width 660 height 307
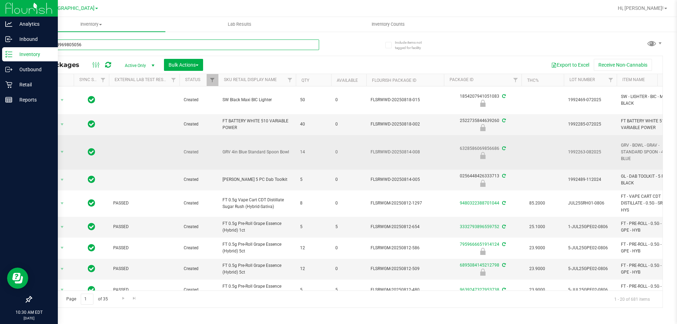
type input "7947623969805056"
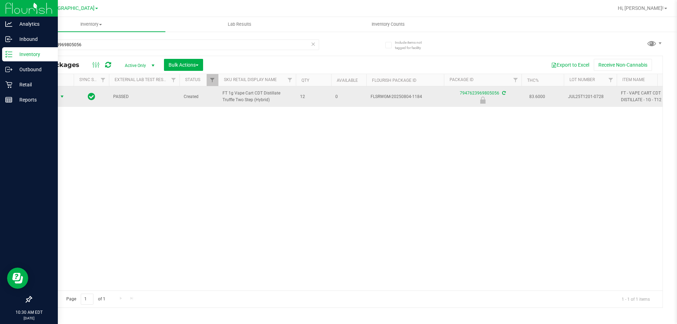
click at [52, 98] on span "Action" at bounding box center [47, 97] width 19 height 10
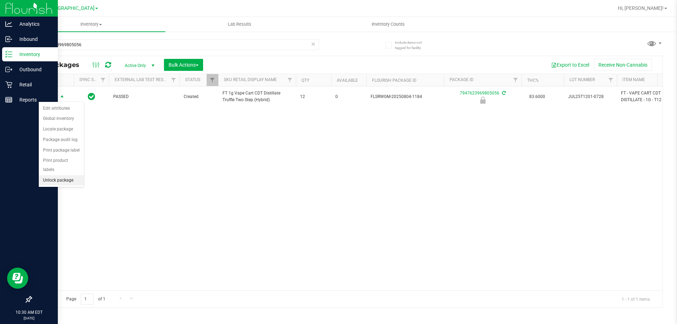
click at [72, 175] on li "Unlock package" at bounding box center [61, 180] width 45 height 11
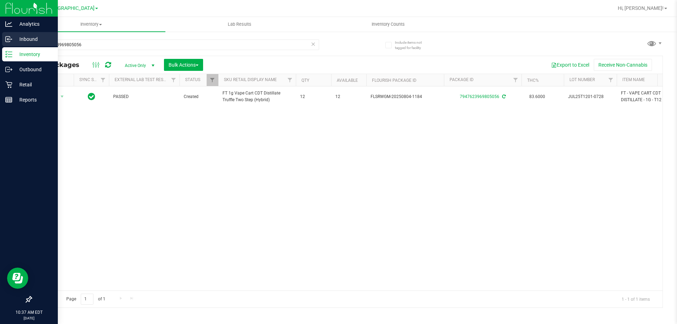
click at [8, 41] on icon at bounding box center [8, 39] width 7 height 7
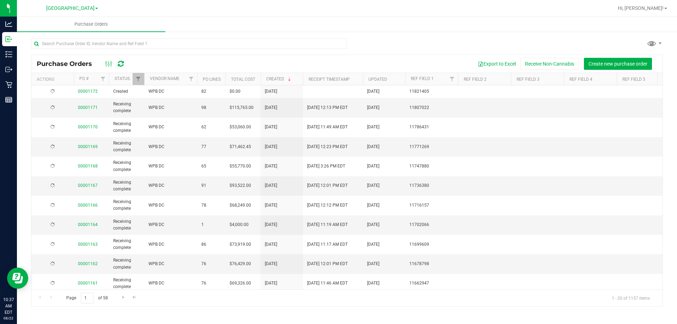
click at [94, 91] on link "00001172" at bounding box center [88, 91] width 20 height 5
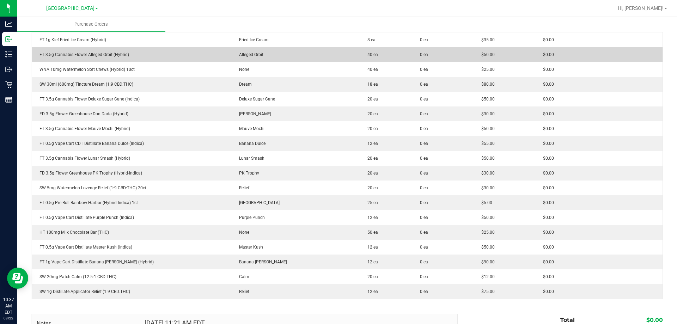
scroll to position [1092, 0]
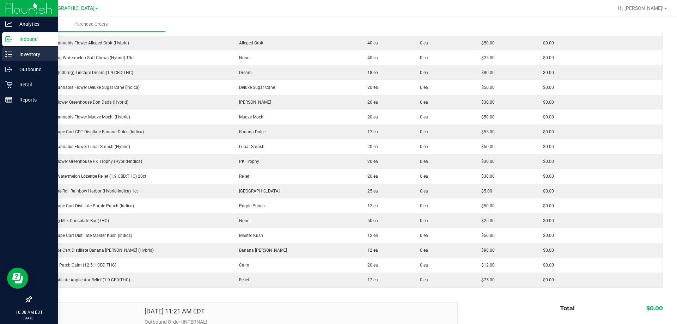
click at [15, 54] on p "Inventory" at bounding box center [33, 54] width 42 height 8
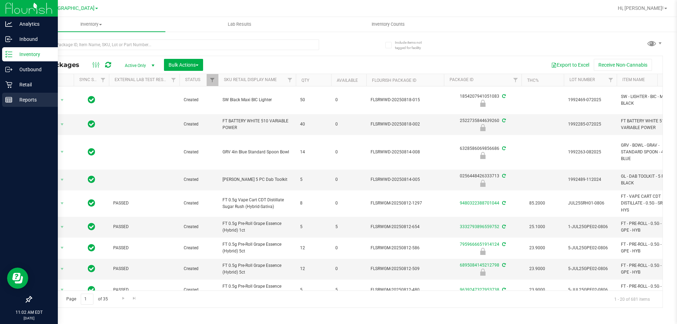
click at [8, 101] on line at bounding box center [9, 101] width 6 height 0
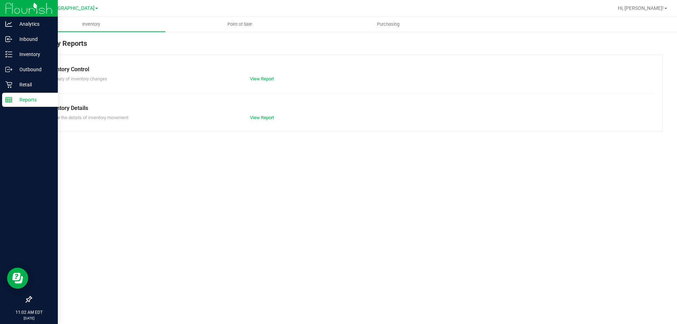
click at [251, 32] on ul "Inventory Point of Sale Purchasing" at bounding box center [355, 24] width 677 height 15
click at [250, 29] on uib-tab-heading "Point of Sale" at bounding box center [240, 24] width 148 height 14
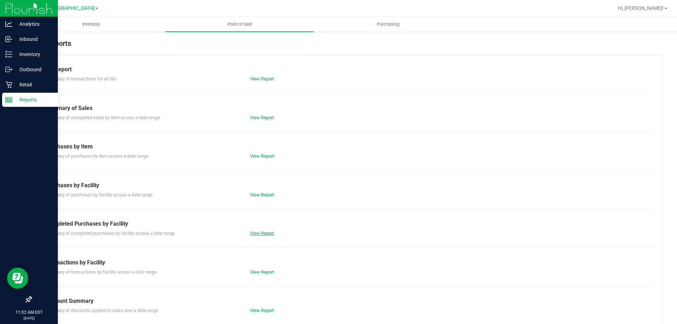
click at [258, 232] on link "View Report" at bounding box center [262, 232] width 24 height 5
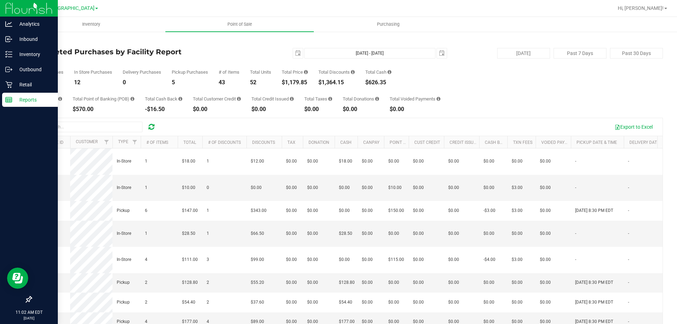
drag, startPoint x: 283, startPoint y: 81, endPoint x: 309, endPoint y: 81, distance: 26.4
click at [309, 81] on div "Total Purchases 17 In Store Purchases 12 Delivery Purchases 0 Pickup Purchases …" at bounding box center [347, 71] width 632 height 27
click at [39, 51] on p "Inventory" at bounding box center [33, 54] width 42 height 8
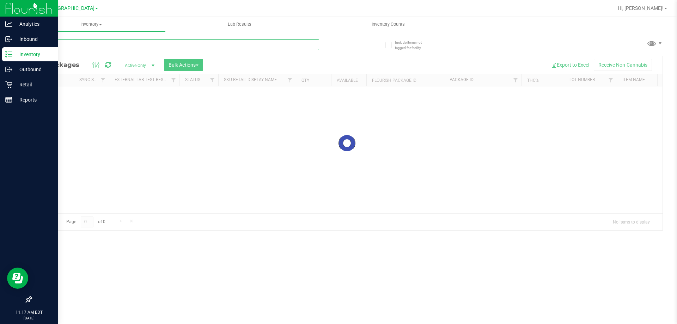
click at [177, 42] on input "text" at bounding box center [175, 44] width 288 height 11
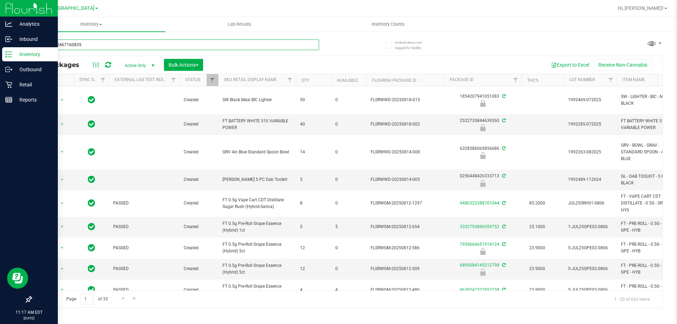
type input "6064902467160835"
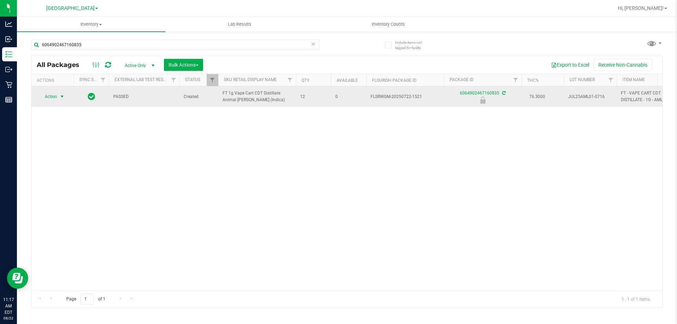
click at [57, 96] on span "Action" at bounding box center [47, 97] width 19 height 10
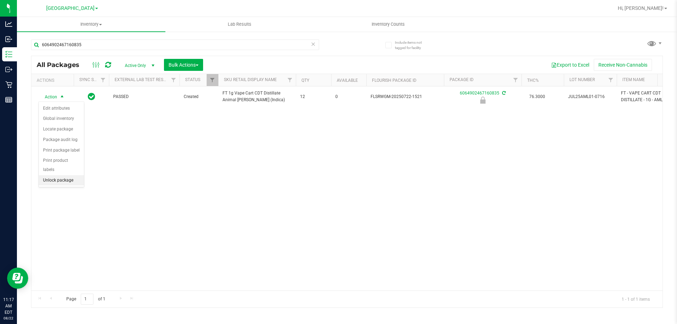
click at [73, 175] on li "Unlock package" at bounding box center [61, 180] width 45 height 11
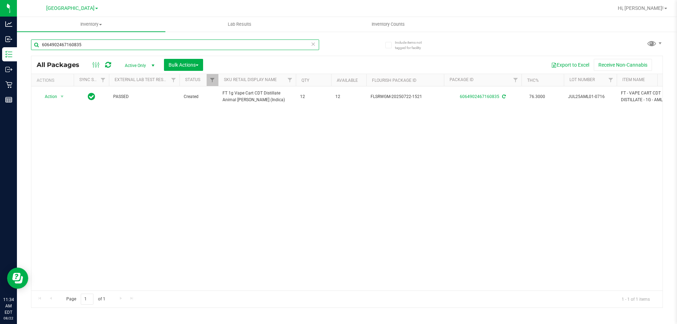
click at [125, 48] on input "6064902467160835" at bounding box center [175, 44] width 288 height 11
type input "PAP"
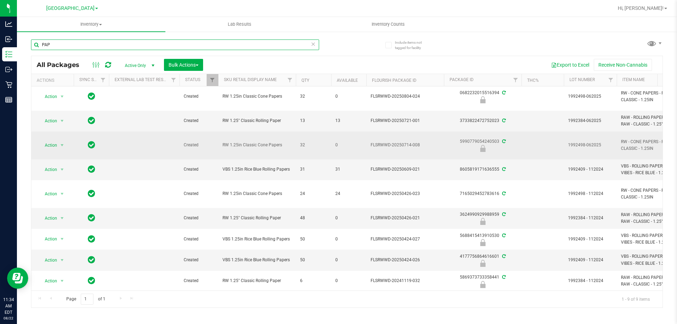
scroll to position [10, 0]
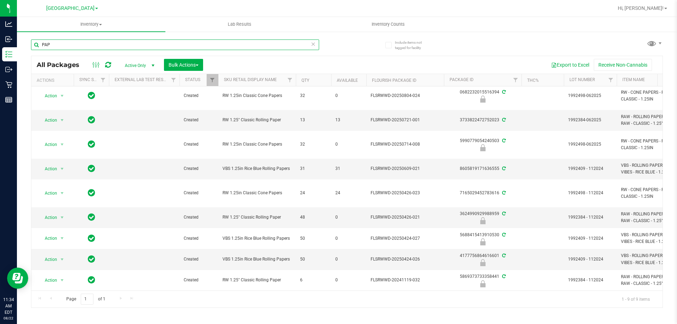
click at [66, 41] on input "PAP" at bounding box center [175, 44] width 288 height 11
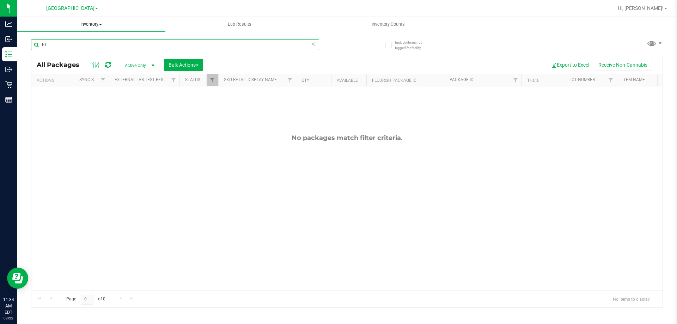
type input "t"
